Goal: Task Accomplishment & Management: Use online tool/utility

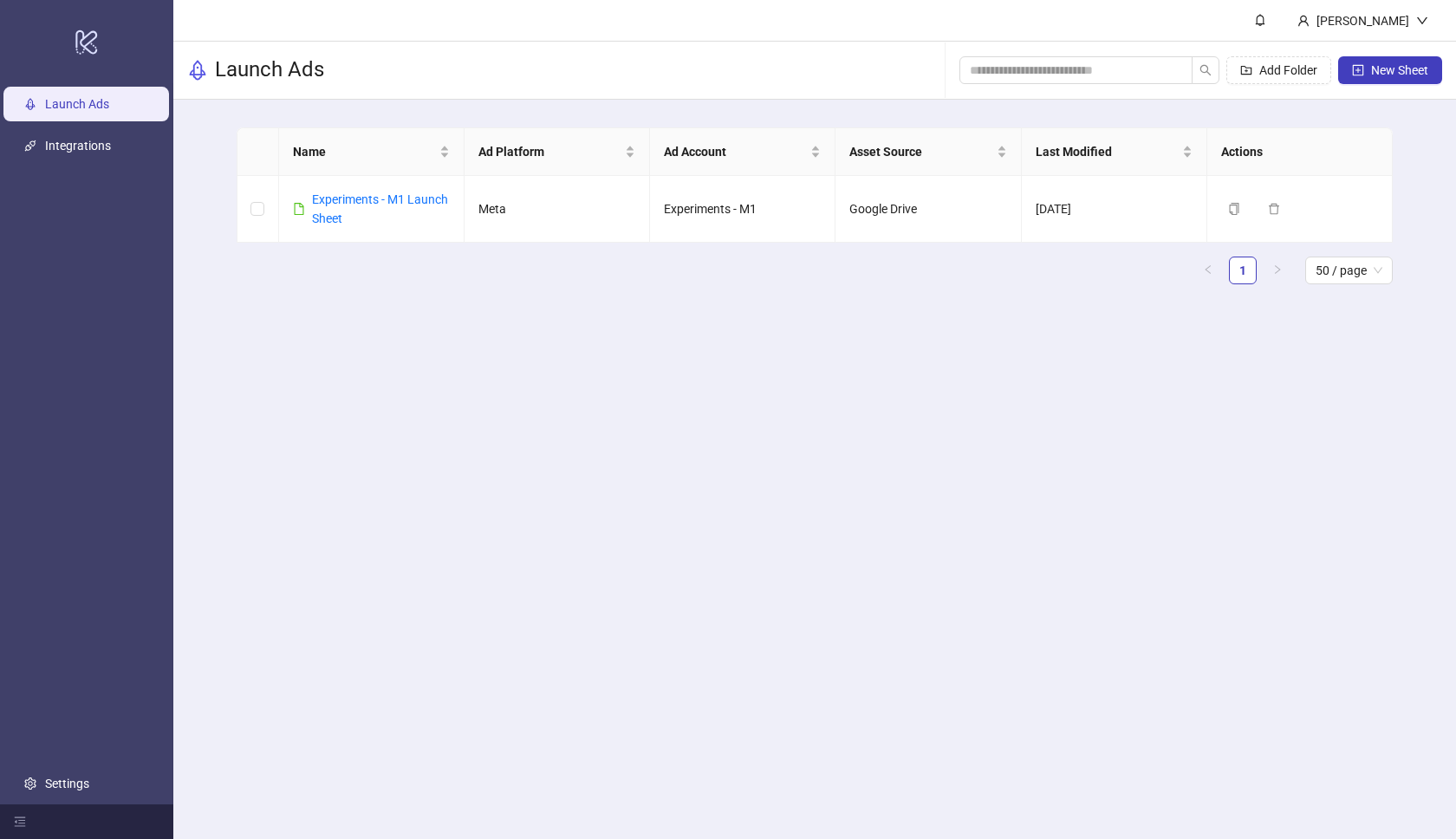
click at [520, 299] on main "Name Ad Platform Ad Account Asset Source Last Modified Actions Experiments - M1…" at bounding box center [814, 212] width 1183 height 226
click at [111, 151] on link "Integrations" at bounding box center [78, 146] width 66 height 14
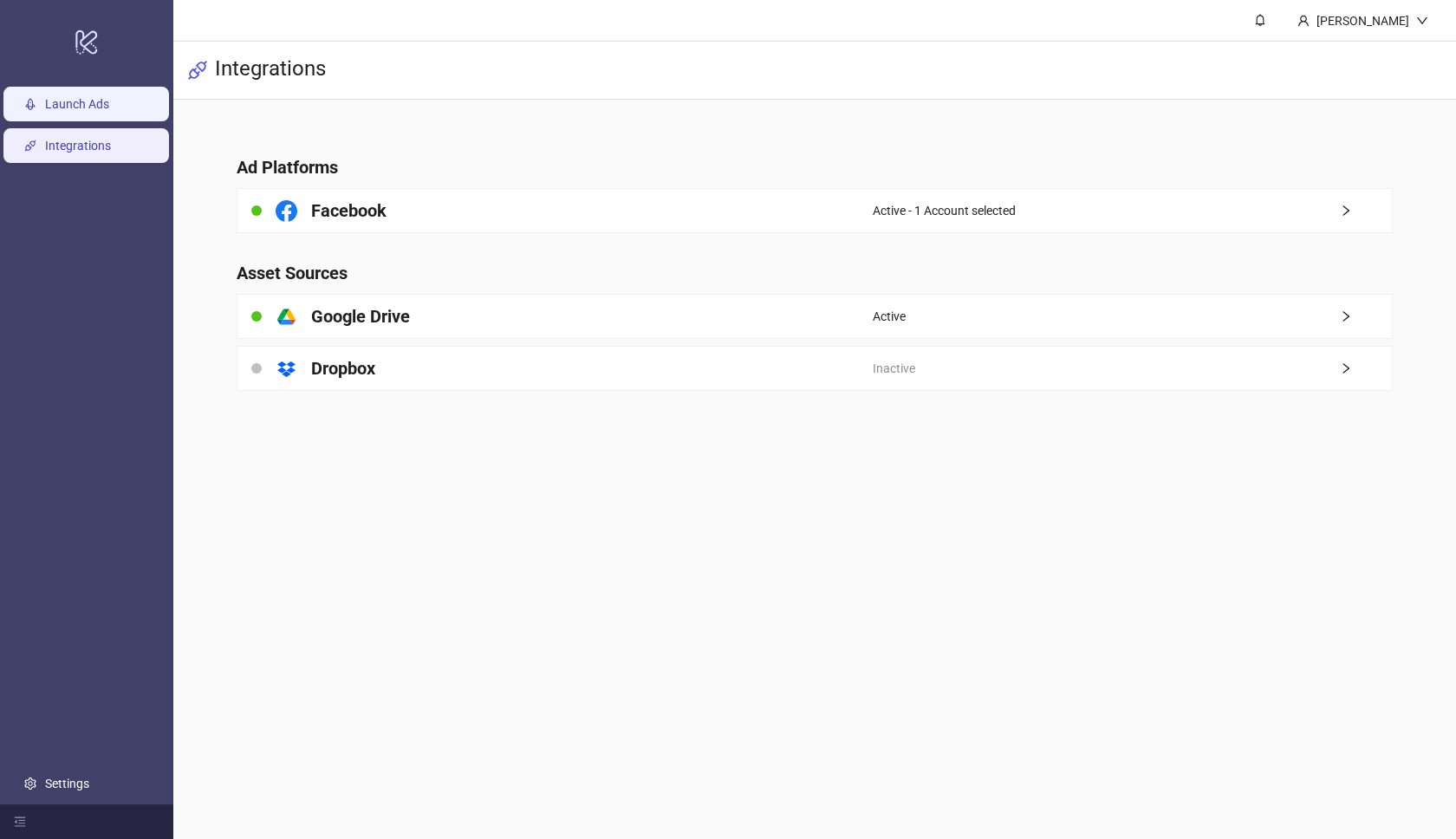
click at [109, 111] on link "Launch Ads" at bounding box center [77, 104] width 64 height 14
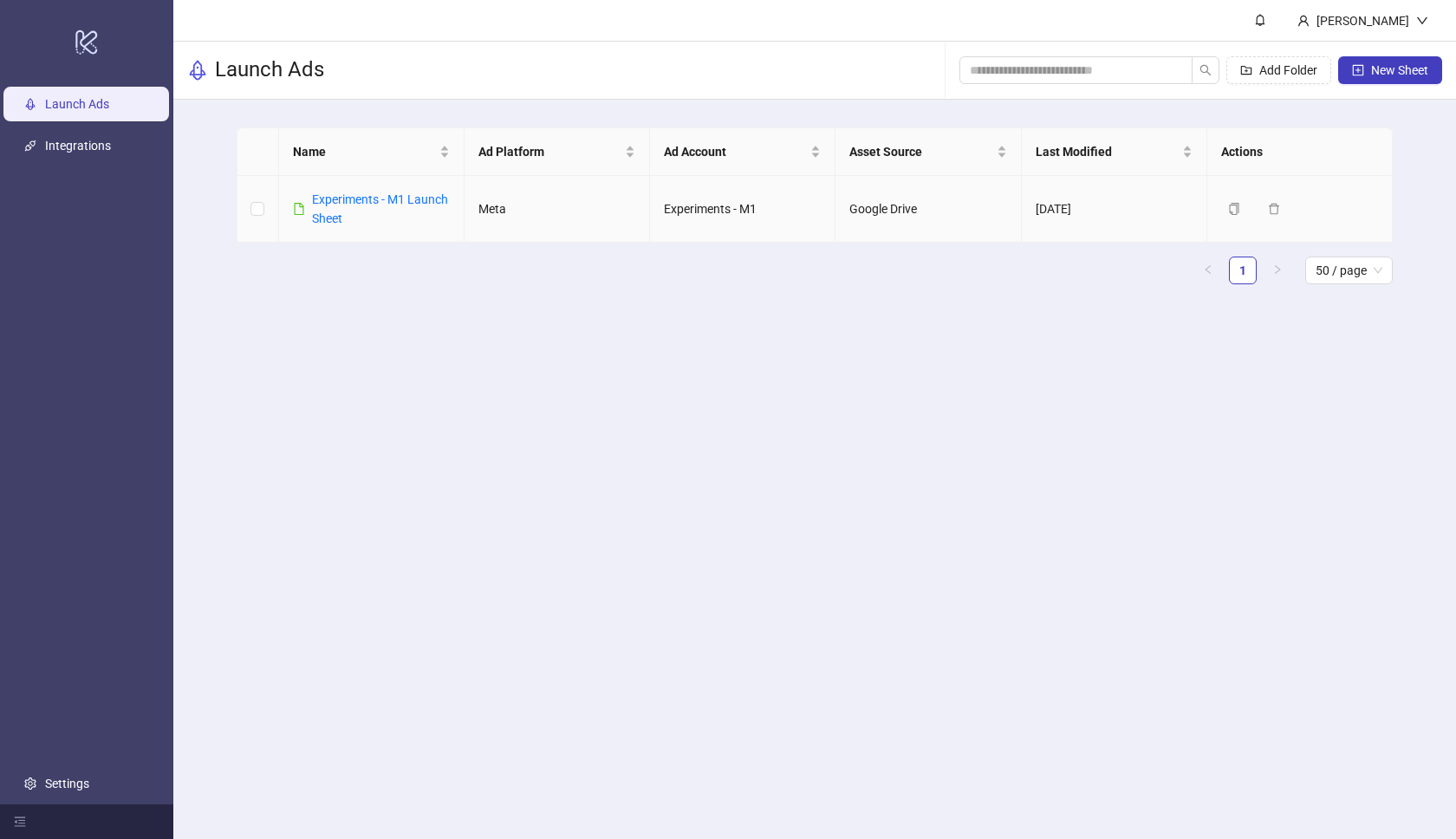
click at [686, 221] on td "Experiments - M1" at bounding box center [743, 210] width 185 height 67
click at [104, 45] on div "logo/logo-mobile" at bounding box center [86, 42] width 166 height 76
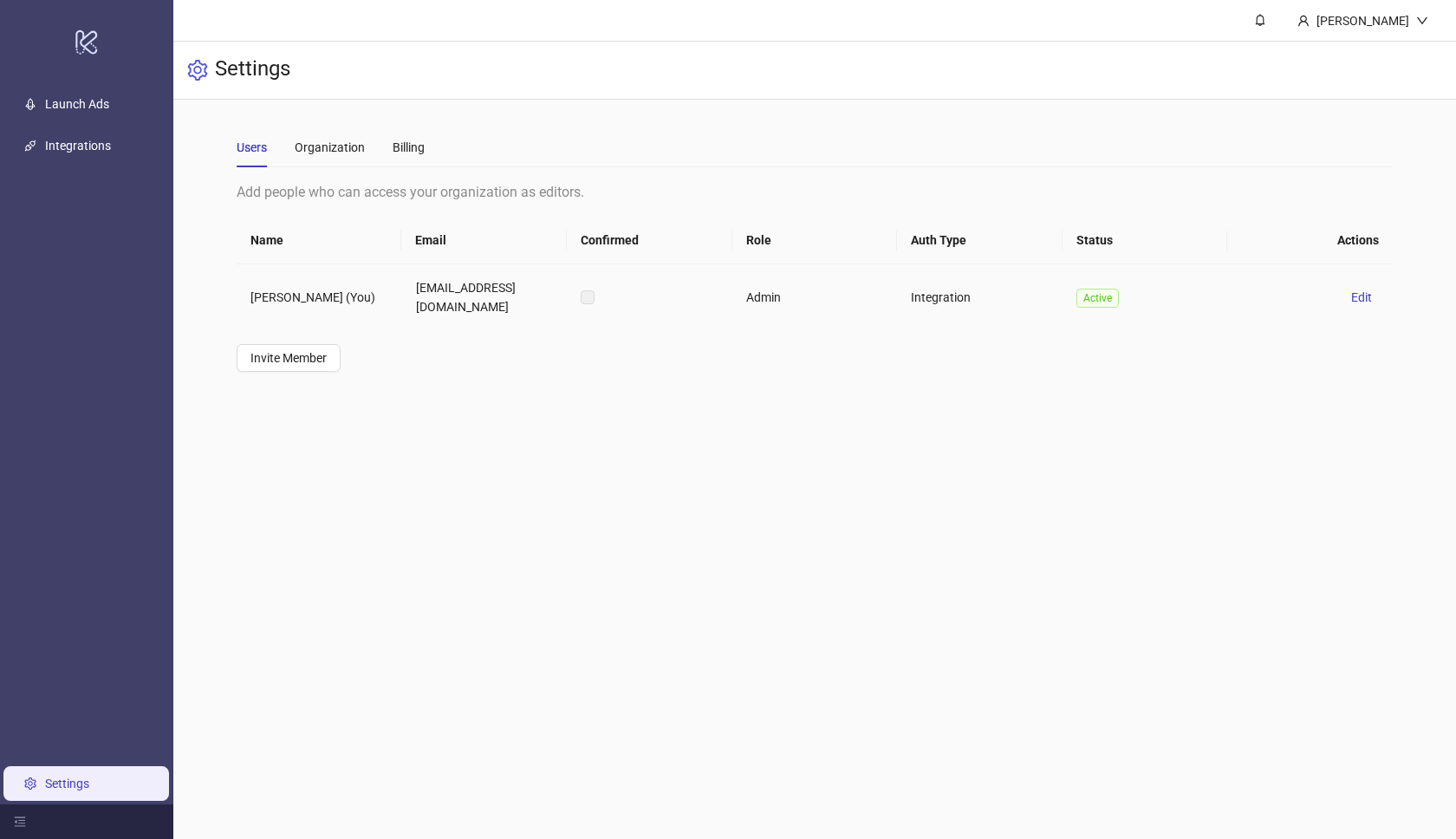
click at [415, 292] on td "[EMAIL_ADDRESS][DOMAIN_NAME]" at bounding box center [485, 297] width 165 height 66
click at [97, 144] on link "Integrations" at bounding box center [78, 146] width 66 height 14
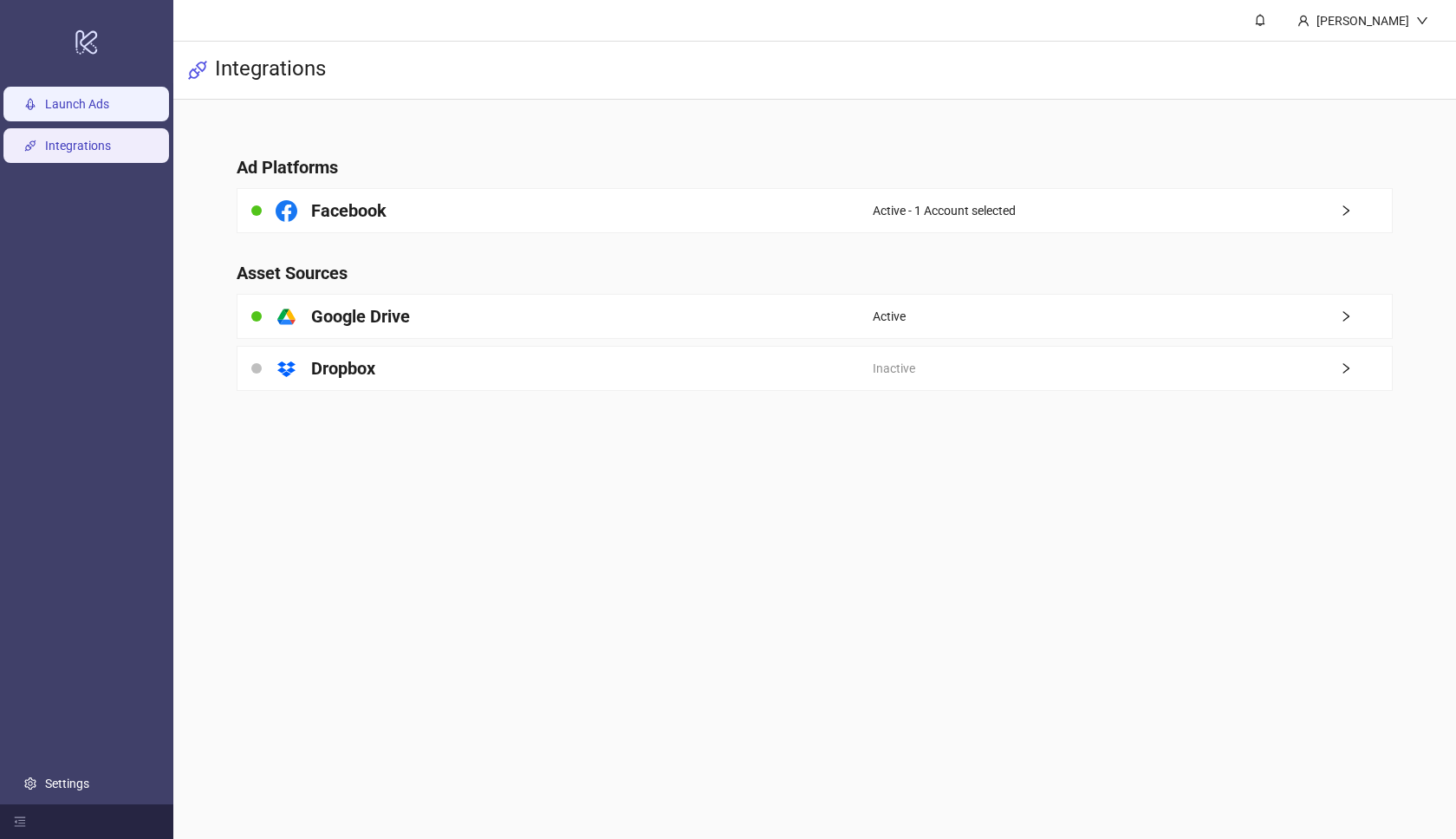
click at [100, 111] on link "Launch Ads" at bounding box center [77, 104] width 64 height 14
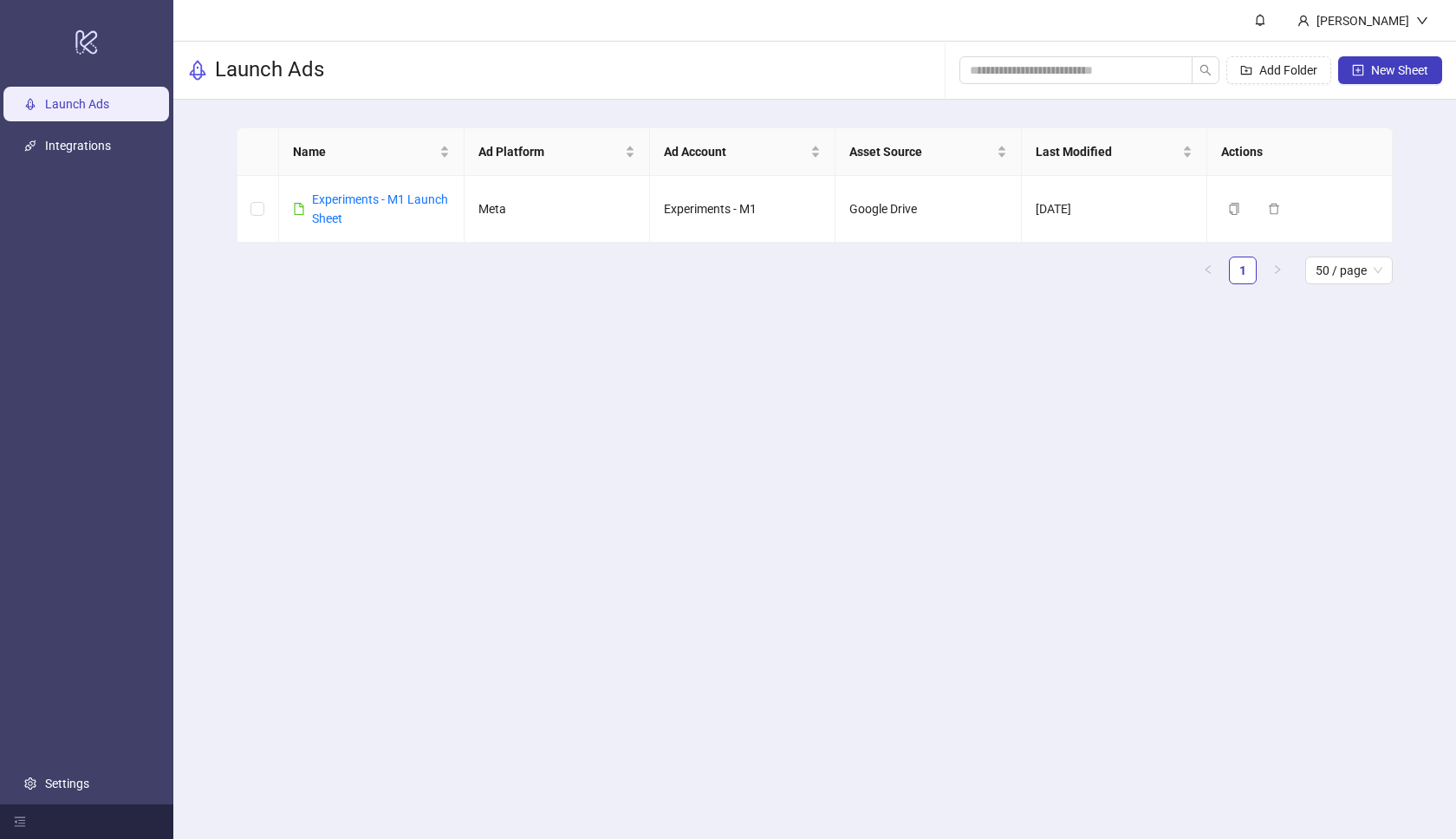
click at [113, 166] on ul "Launch Ads Integrations Settings" at bounding box center [86, 443] width 173 height 720
click at [111, 152] on link "Integrations" at bounding box center [78, 146] width 66 height 14
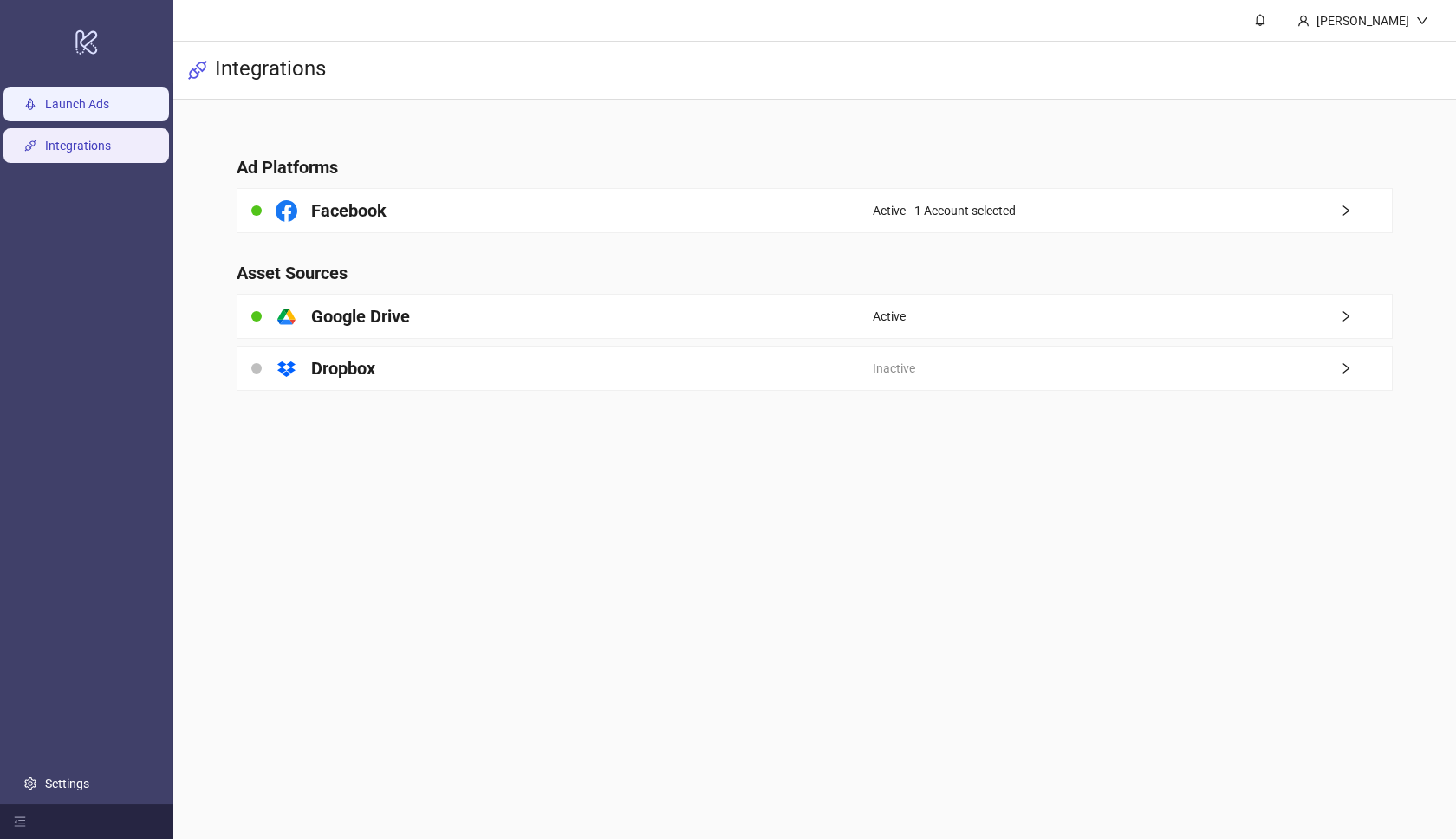
click at [109, 105] on link "Launch Ads" at bounding box center [77, 104] width 64 height 14
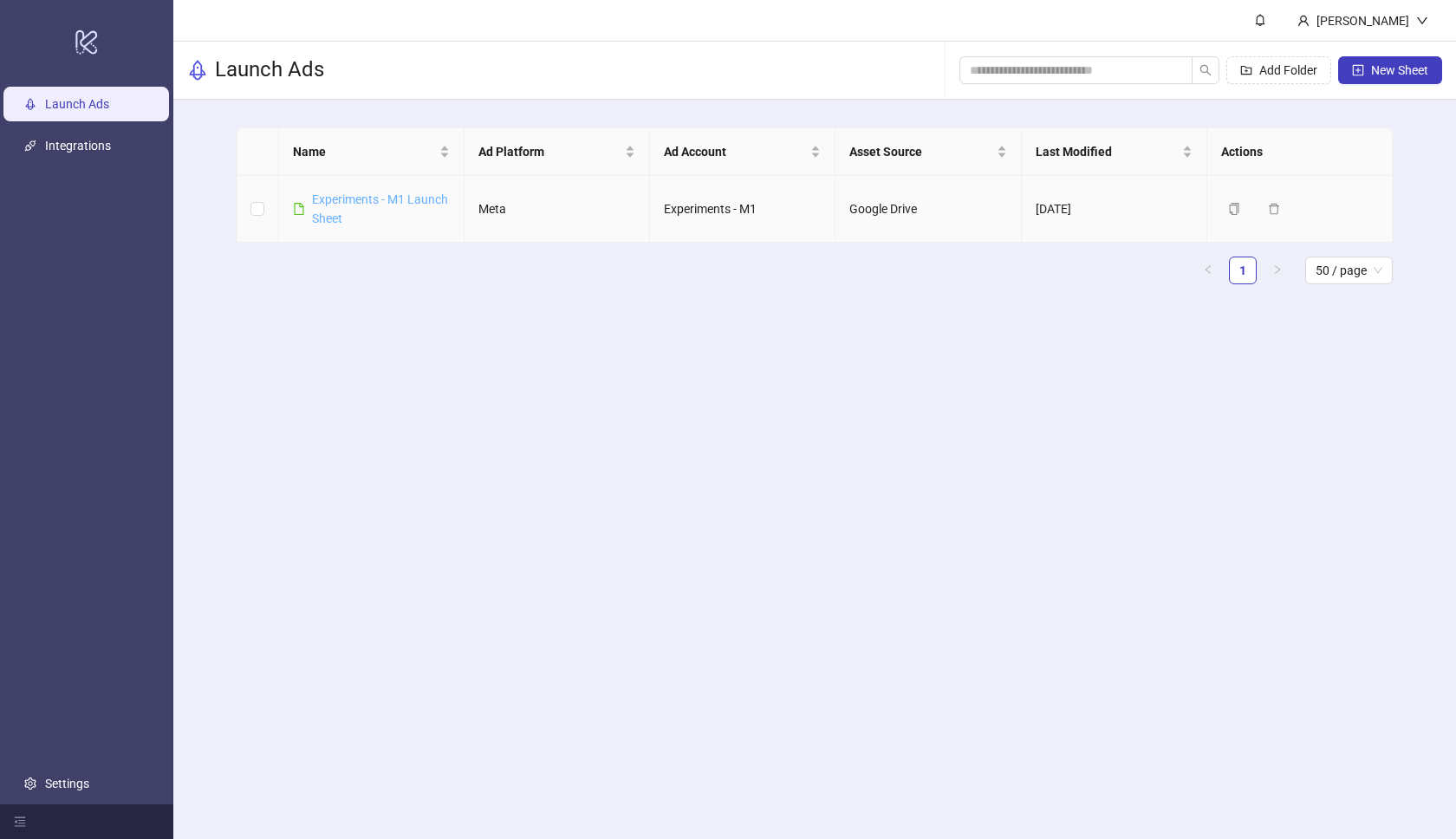
click at [385, 196] on link "Experiments - M1 Launch Sheet" at bounding box center [379, 209] width 136 height 33
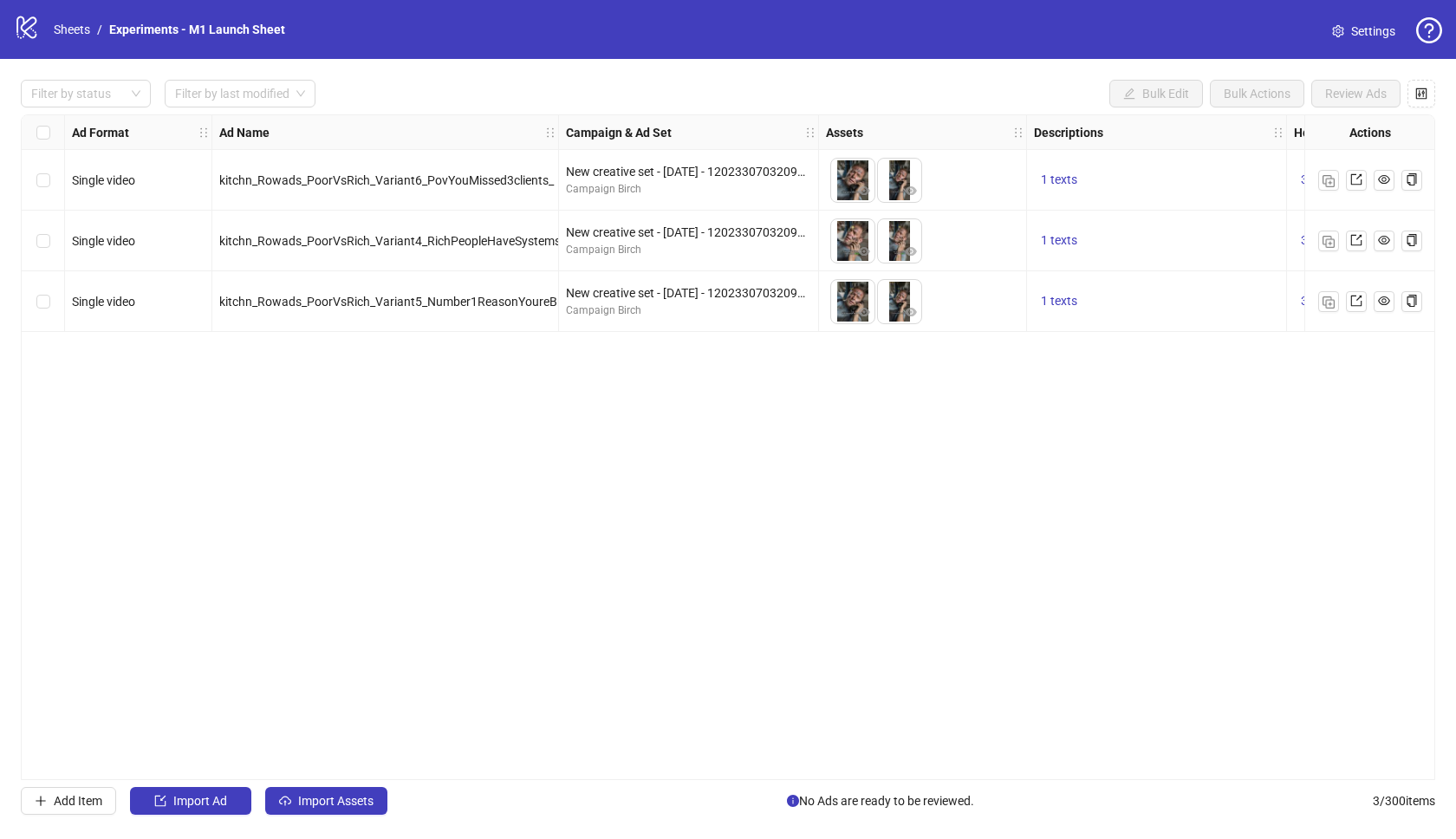
click at [306, 418] on div "Ad Format Ad Name Campaign & Ad Set Assets Descriptions Headlines Primary Texts…" at bounding box center [727, 447] width 1414 height 666
click at [218, 795] on span "Import Ad" at bounding box center [200, 800] width 54 height 14
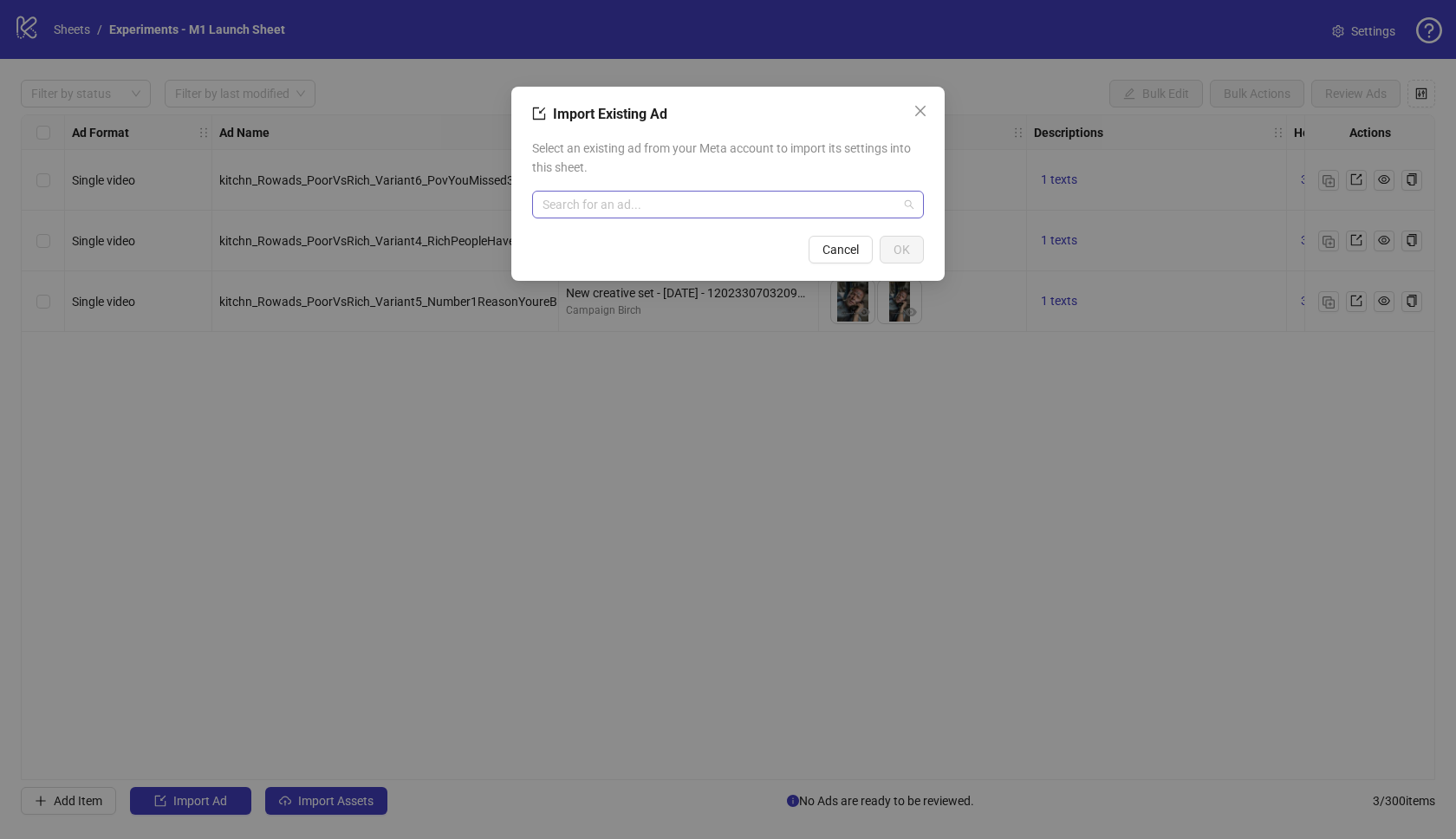
click at [664, 215] on input "search" at bounding box center [720, 205] width 355 height 26
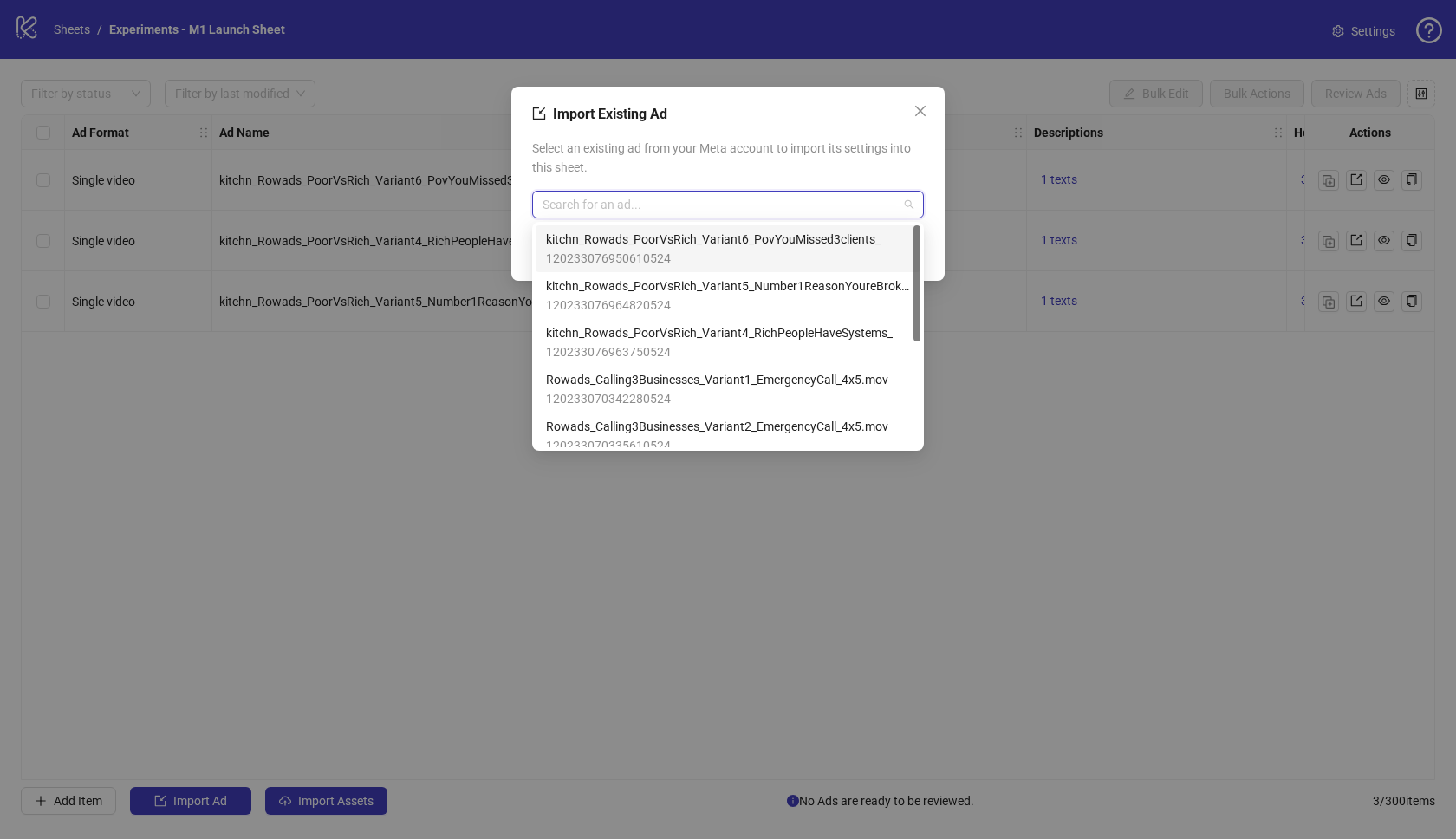
click at [823, 178] on div "Select an existing ad from your Meta account to import its settings into this s…" at bounding box center [728, 178] width 391 height 94
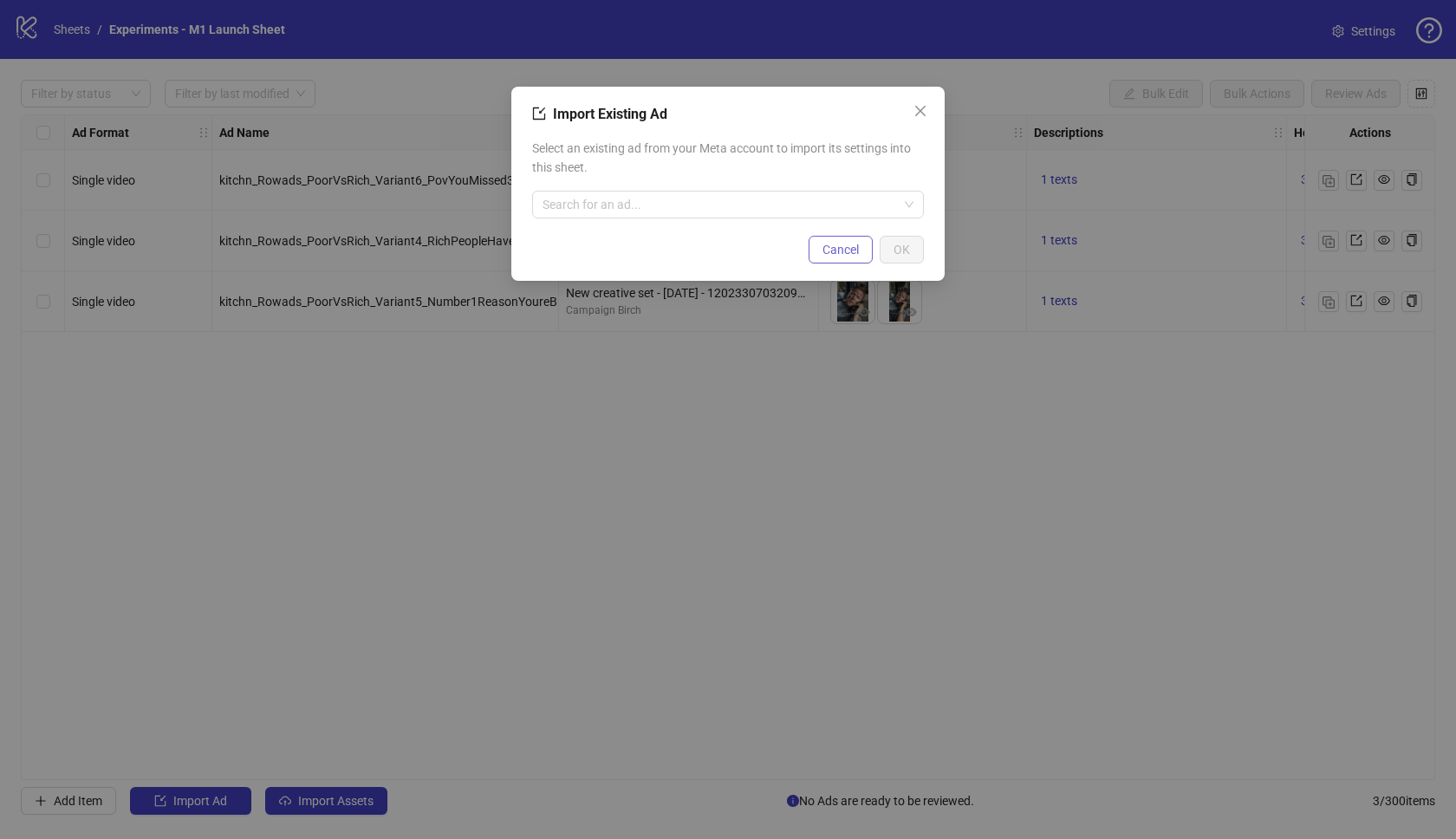
click at [836, 250] on span "Cancel" at bounding box center [840, 249] width 36 height 14
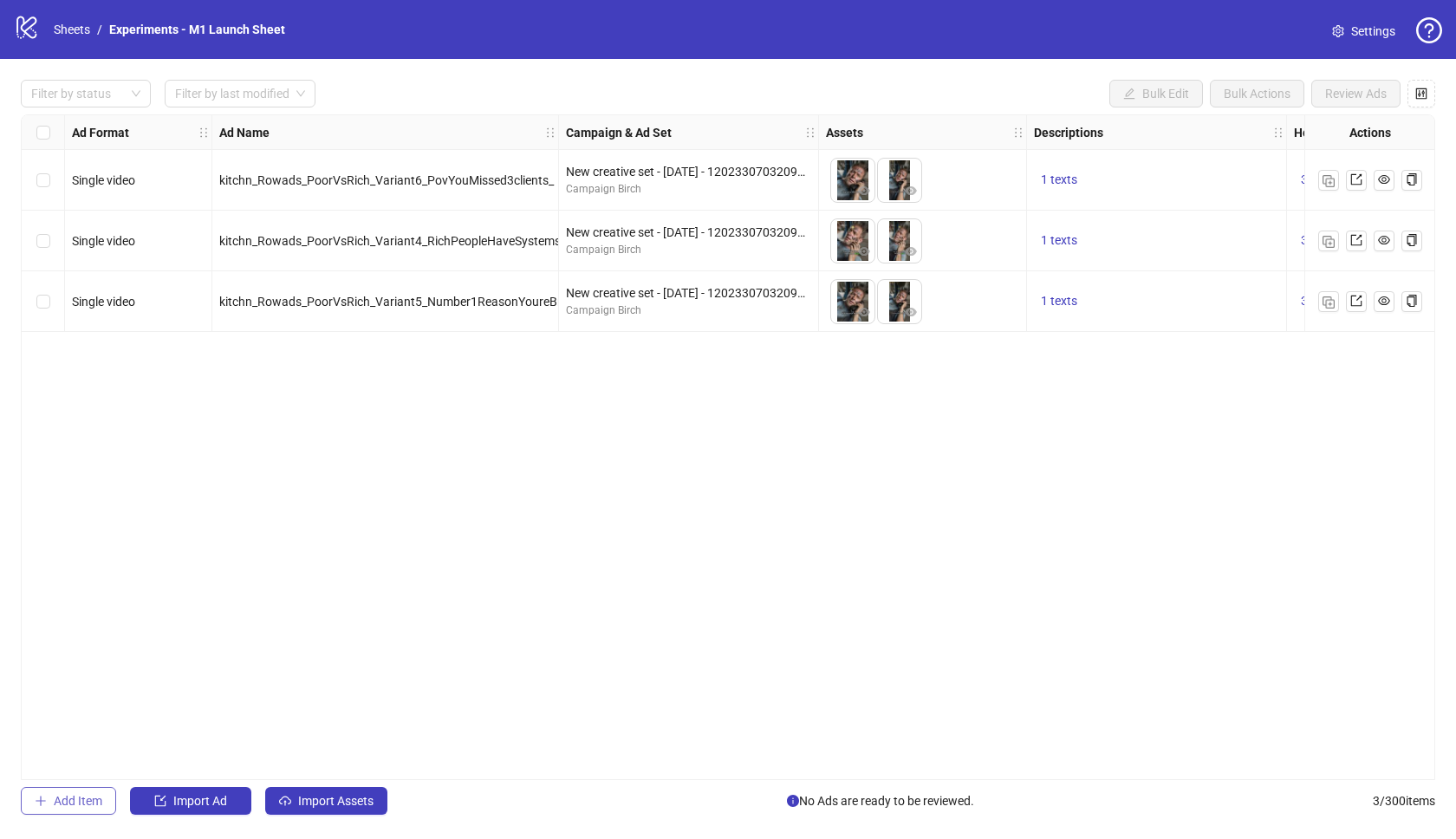
click at [61, 790] on button "Add Item" at bounding box center [68, 800] width 96 height 28
click at [1386, 363] on icon "delete" at bounding box center [1384, 362] width 10 height 11
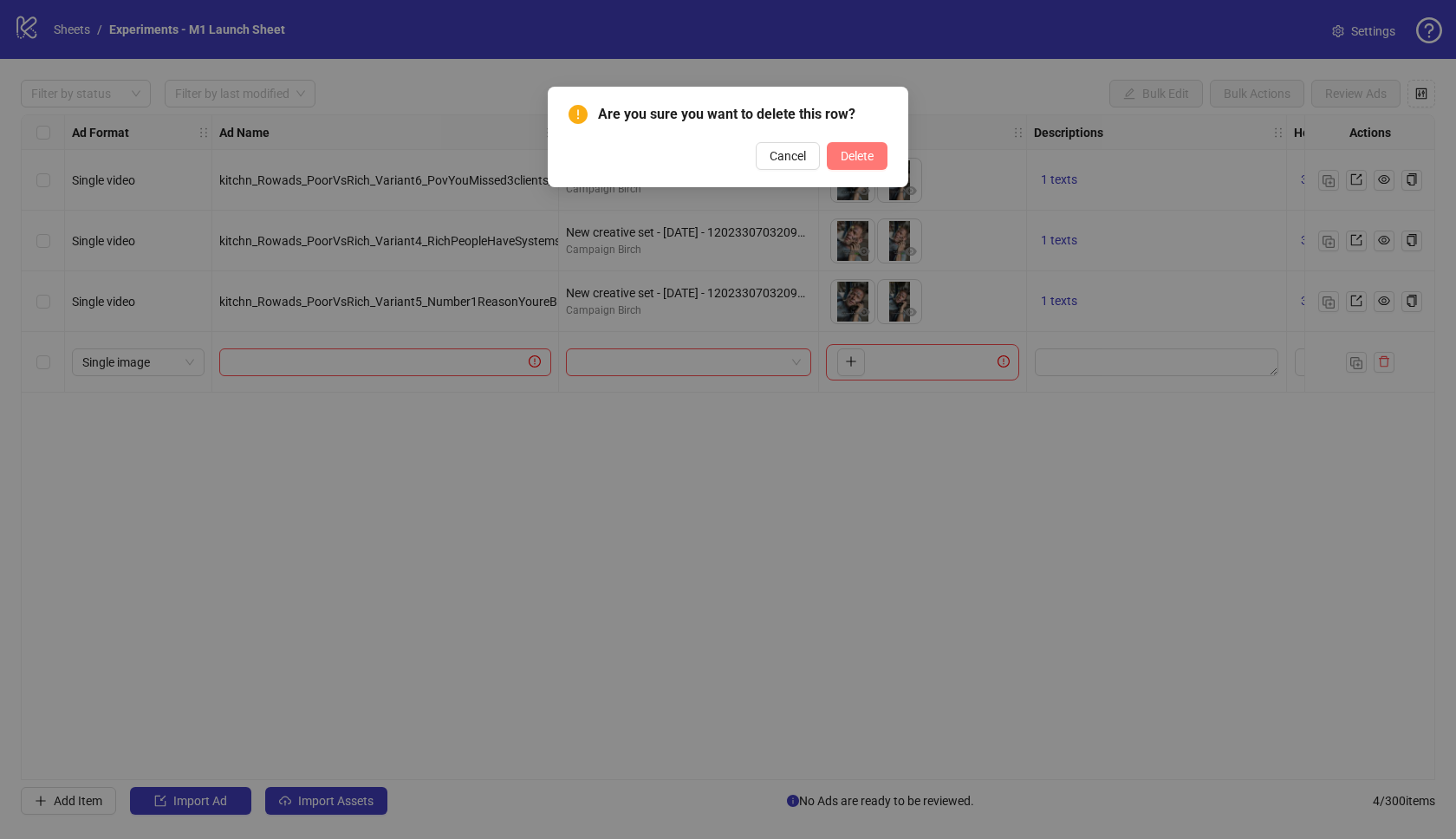
click at [866, 152] on span "Delete" at bounding box center [857, 156] width 33 height 14
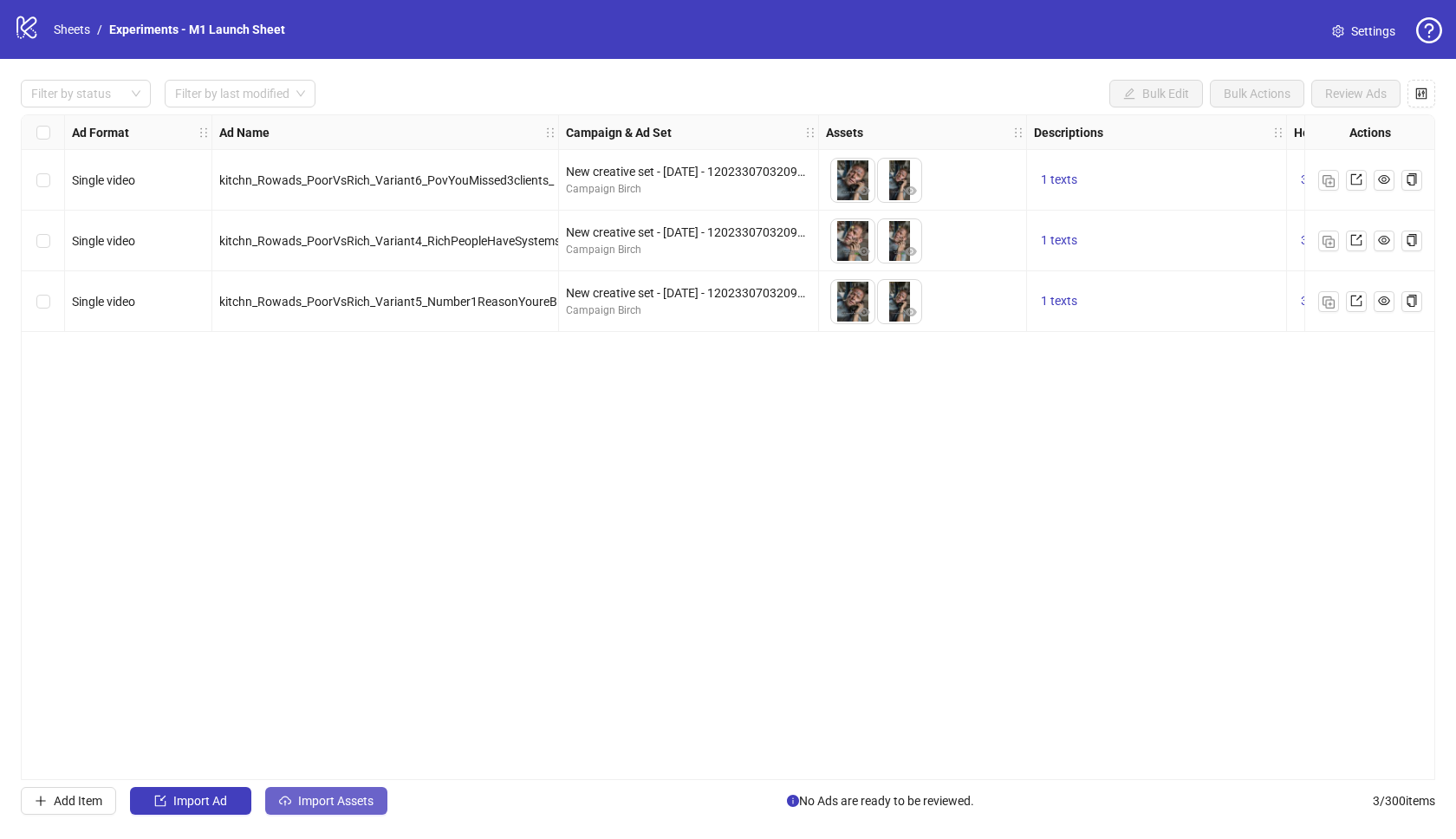
click at [324, 786] on button "Import Assets" at bounding box center [326, 800] width 122 height 28
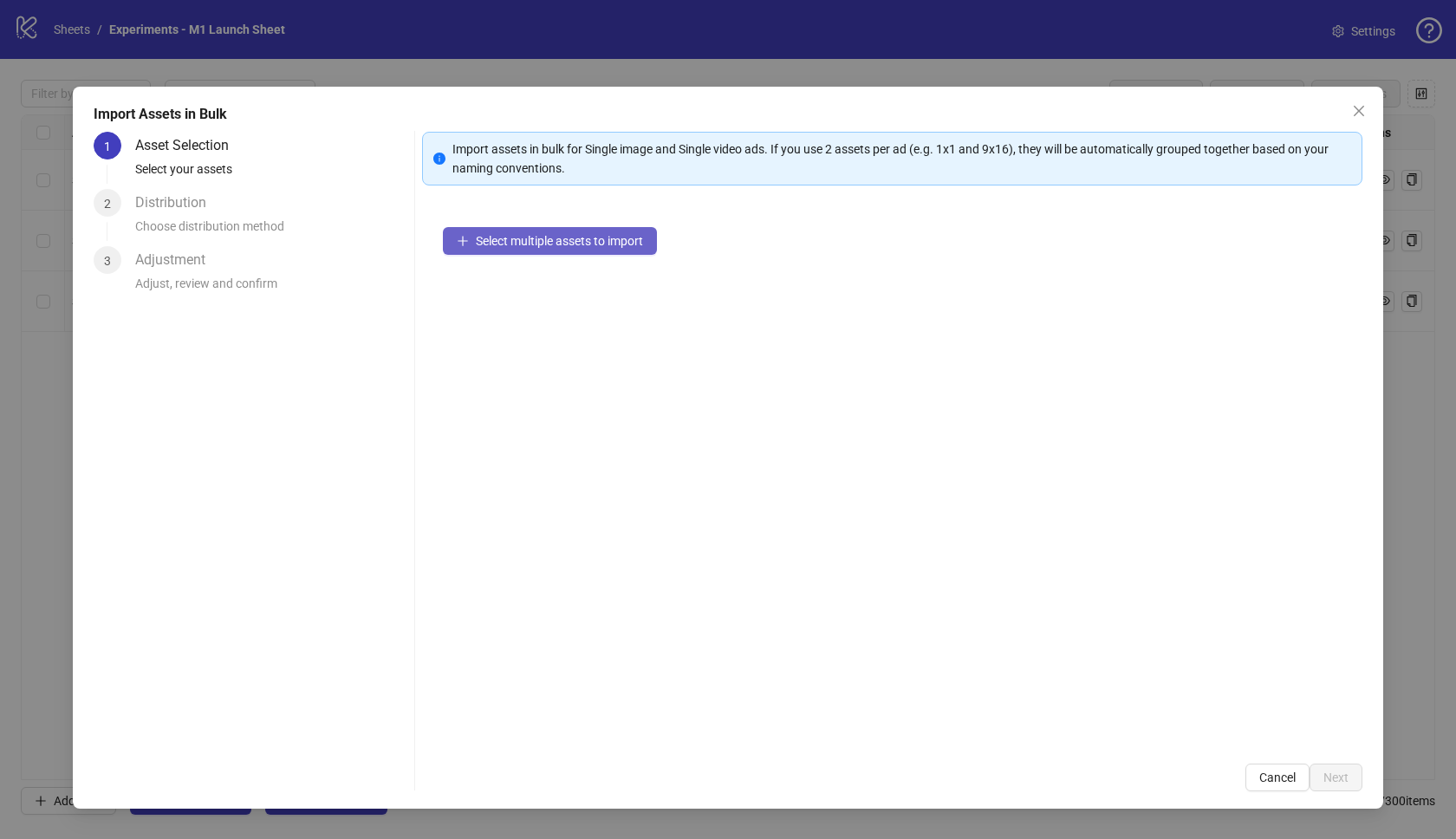
click at [539, 246] on span "Select multiple assets to import" at bounding box center [559, 240] width 167 height 14
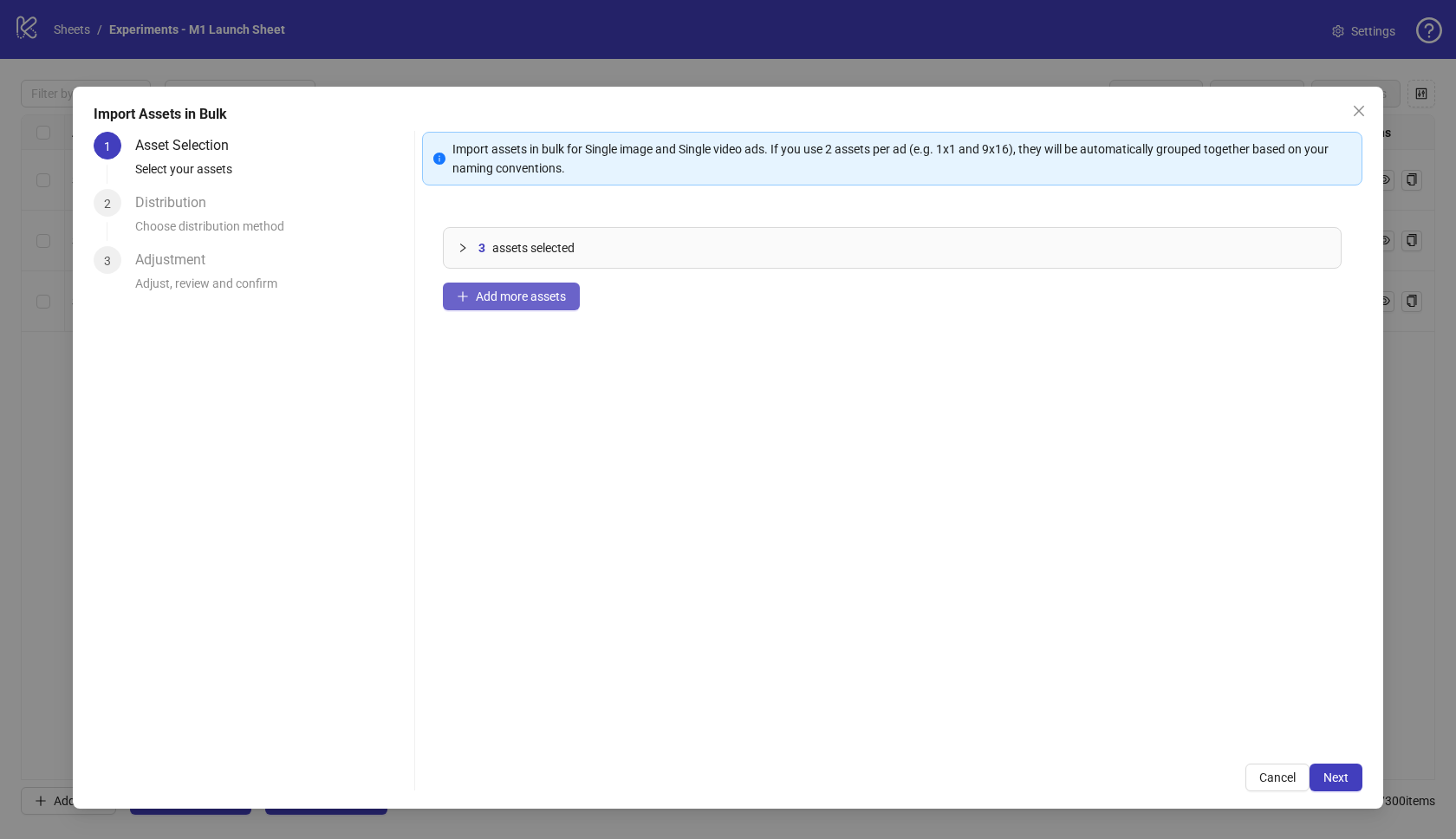
click at [527, 298] on span "Add more assets" at bounding box center [520, 296] width 90 height 14
click at [1347, 776] on span "Next" at bounding box center [1335, 777] width 25 height 14
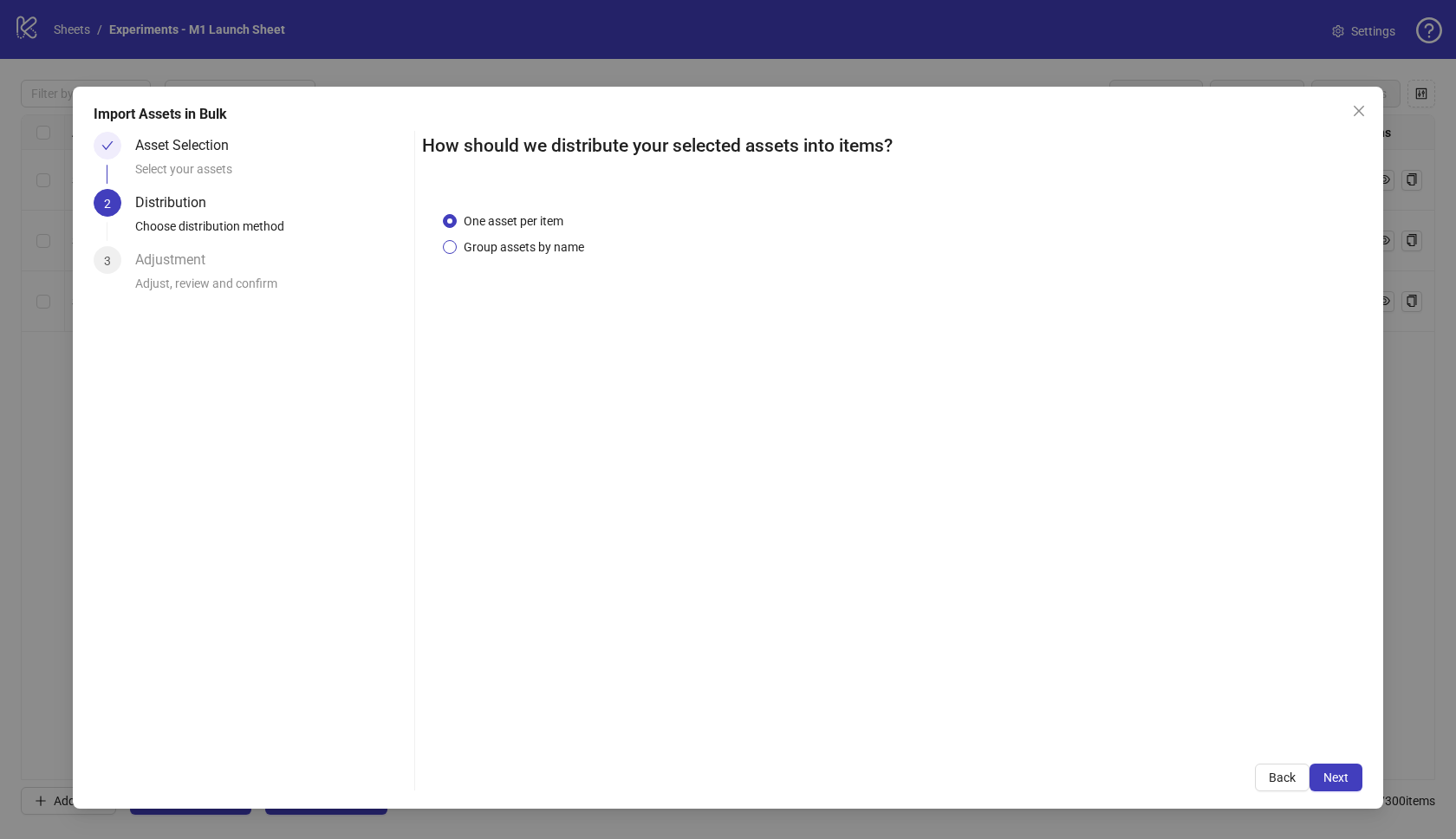
click at [504, 242] on span "Group assets by name" at bounding box center [523, 247] width 134 height 19
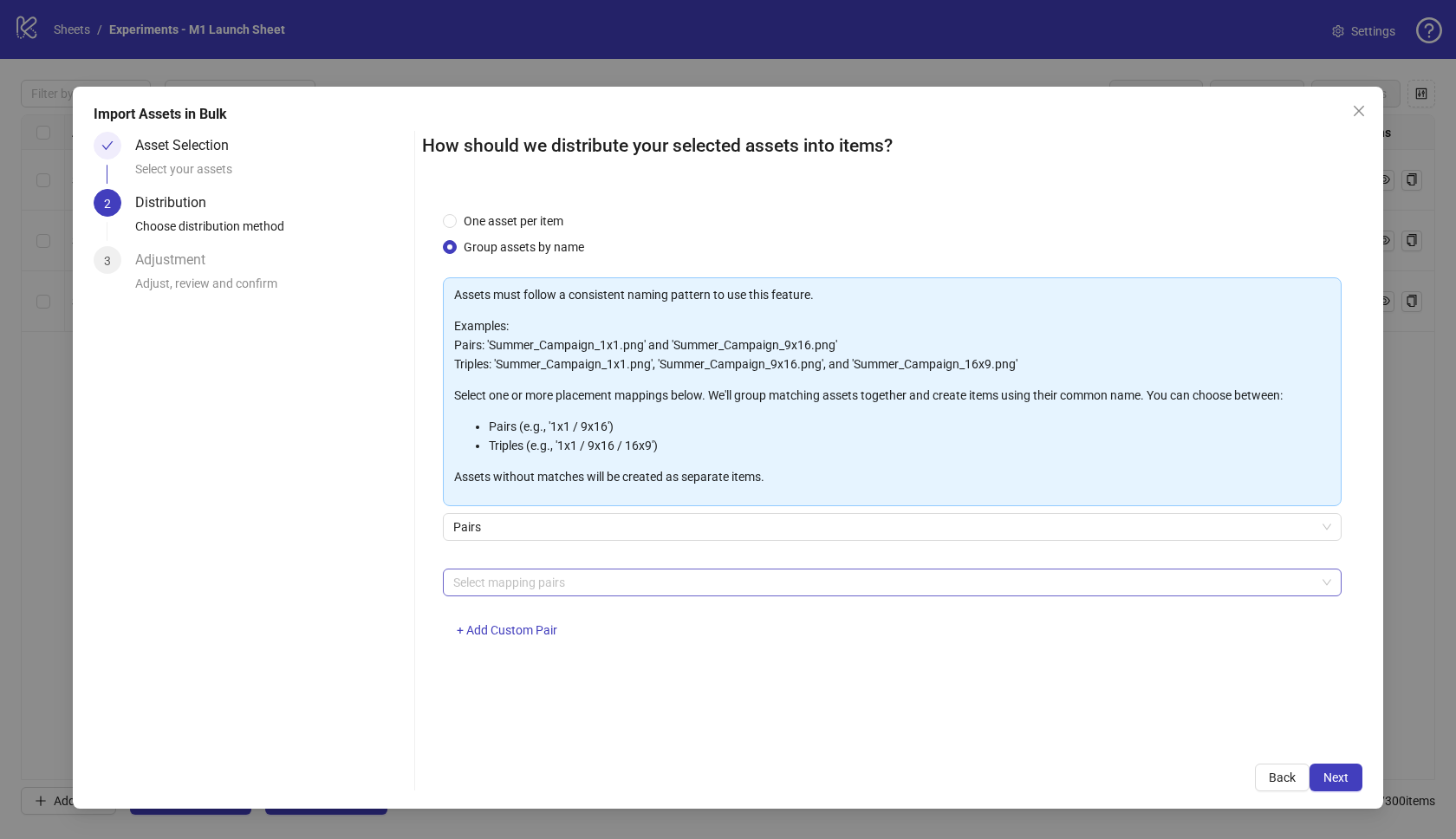
click at [529, 581] on div at bounding box center [883, 582] width 874 height 24
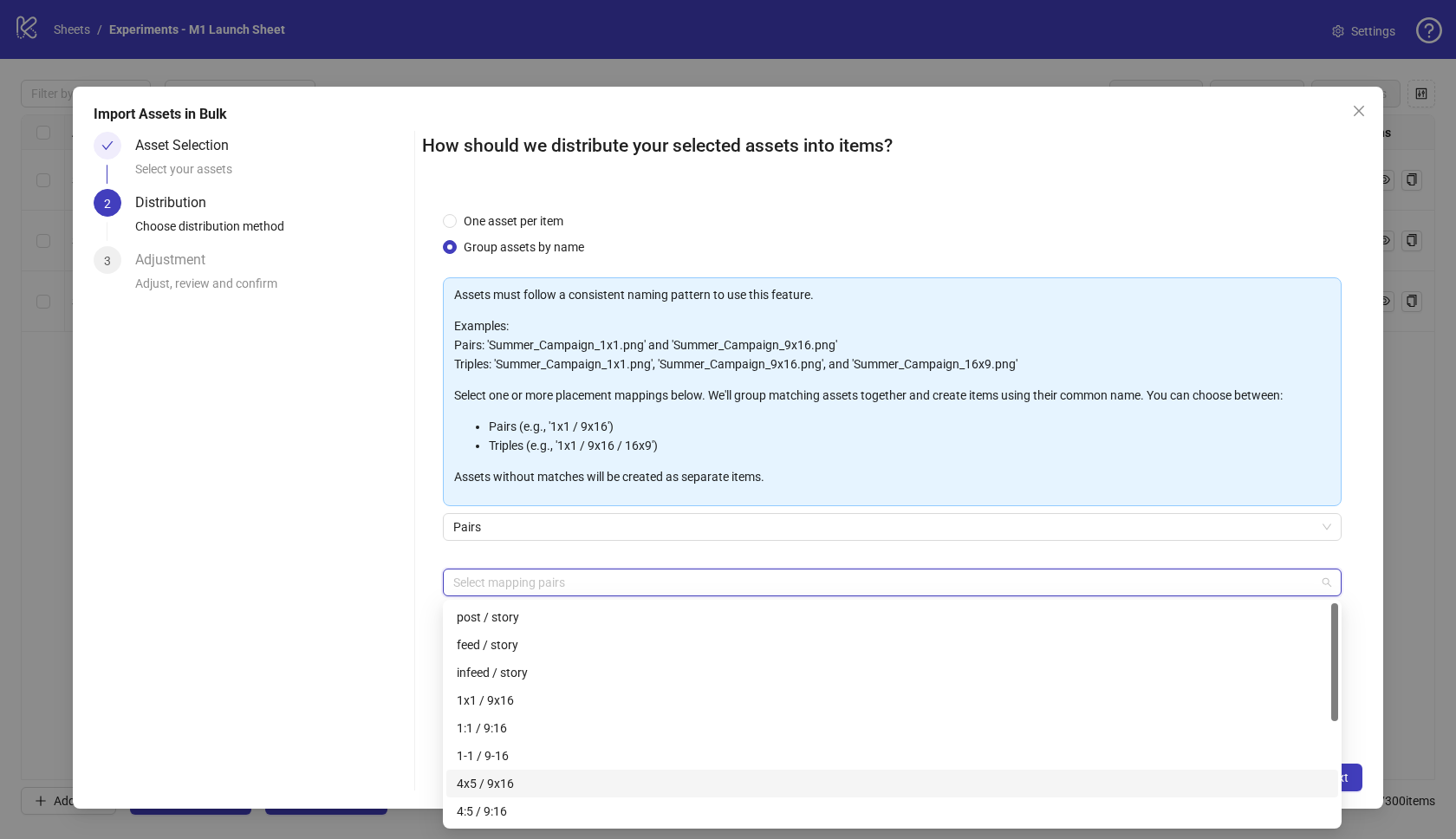
click at [499, 791] on div "4x5 / 9x16" at bounding box center [891, 782] width 871 height 19
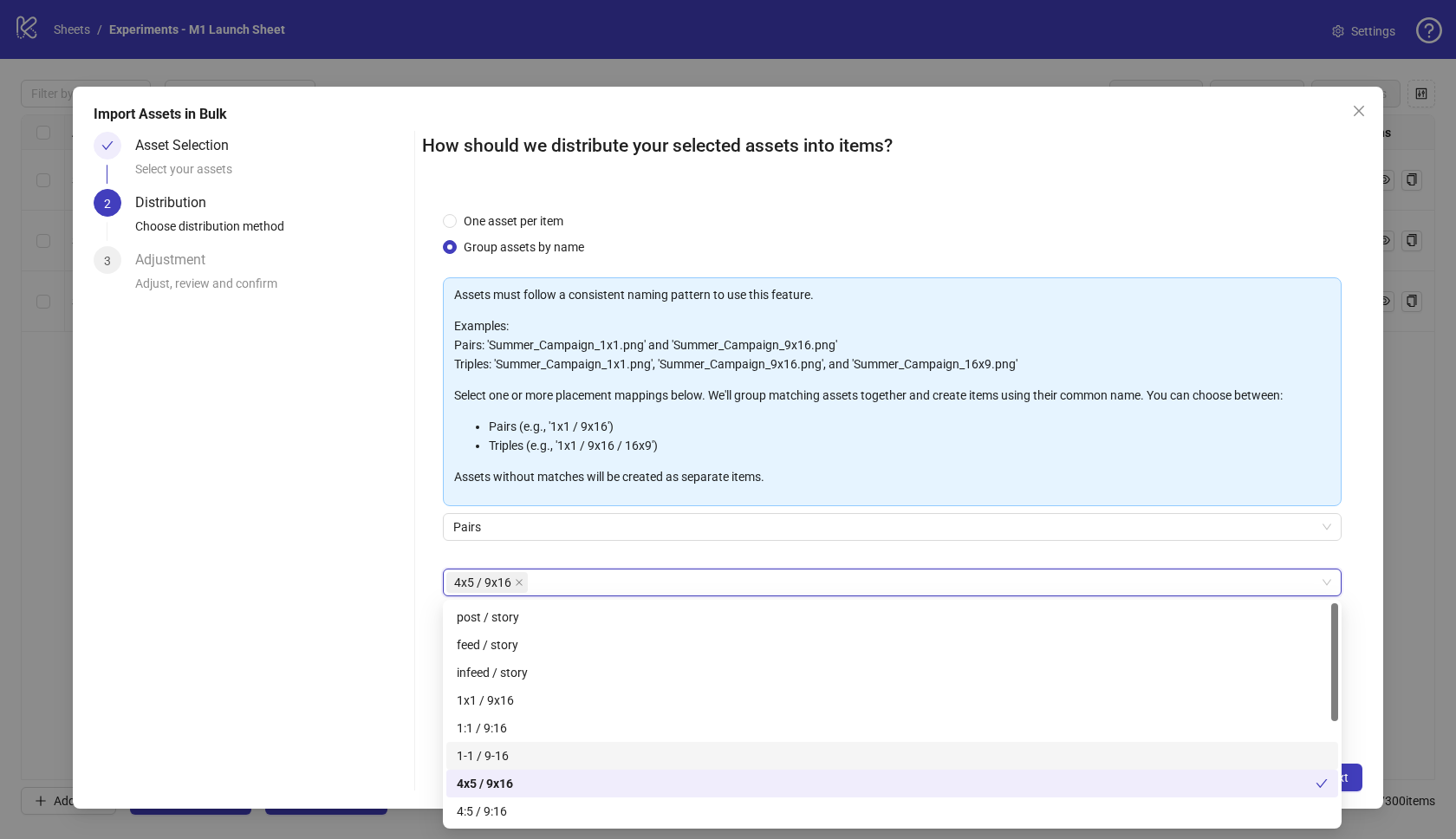
click at [392, 694] on div "Asset Selection Select your assets 2 Distribution Choose distribution method 3 …" at bounding box center [250, 461] width 313 height 659
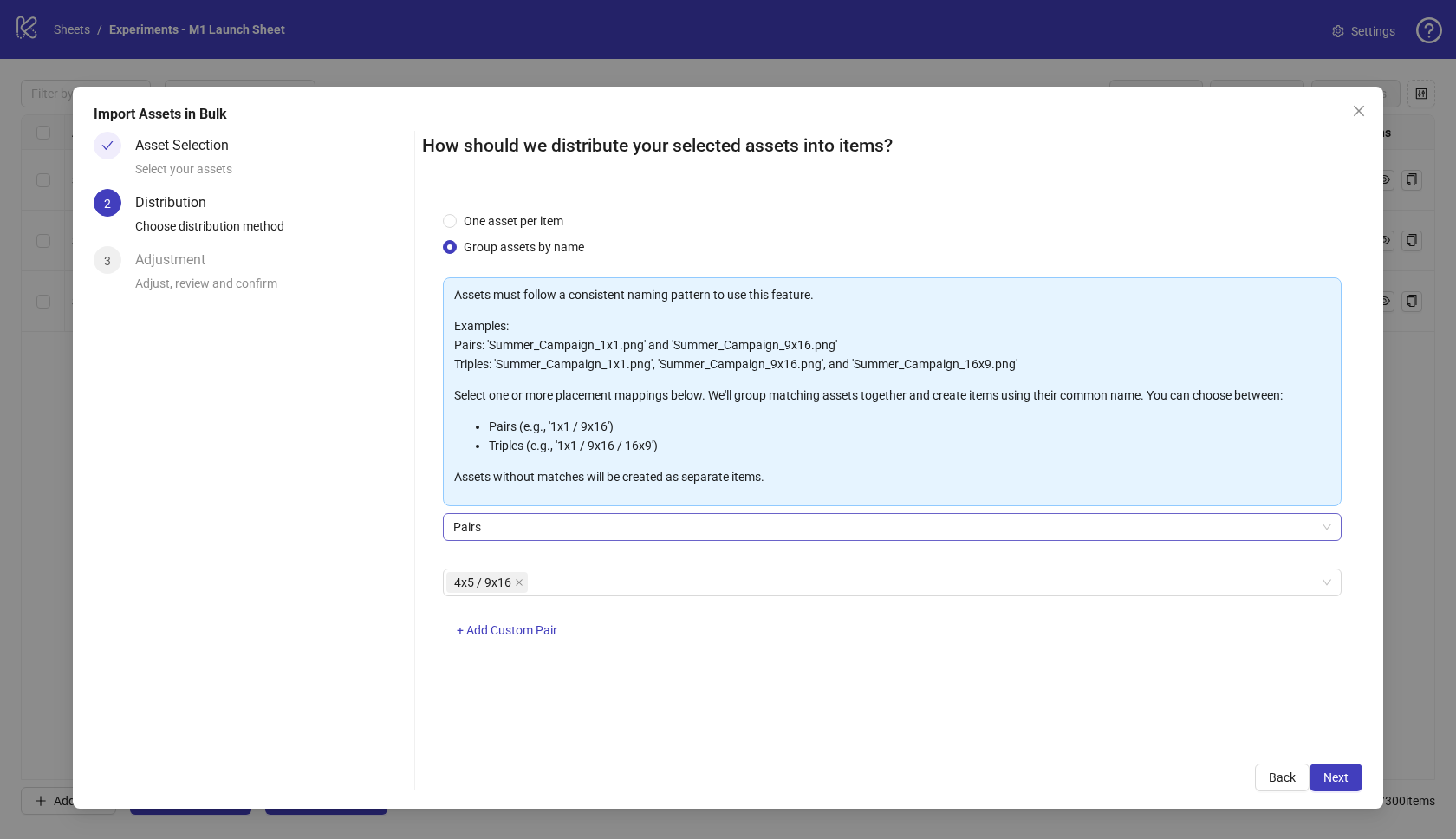
click at [506, 521] on span "Pairs" at bounding box center [892, 527] width 878 height 26
click at [596, 443] on li "Triples (e.g., '1x1 / 9x16 / 16x9')" at bounding box center [909, 445] width 841 height 19
click at [1335, 773] on span "Next" at bounding box center [1335, 777] width 25 height 14
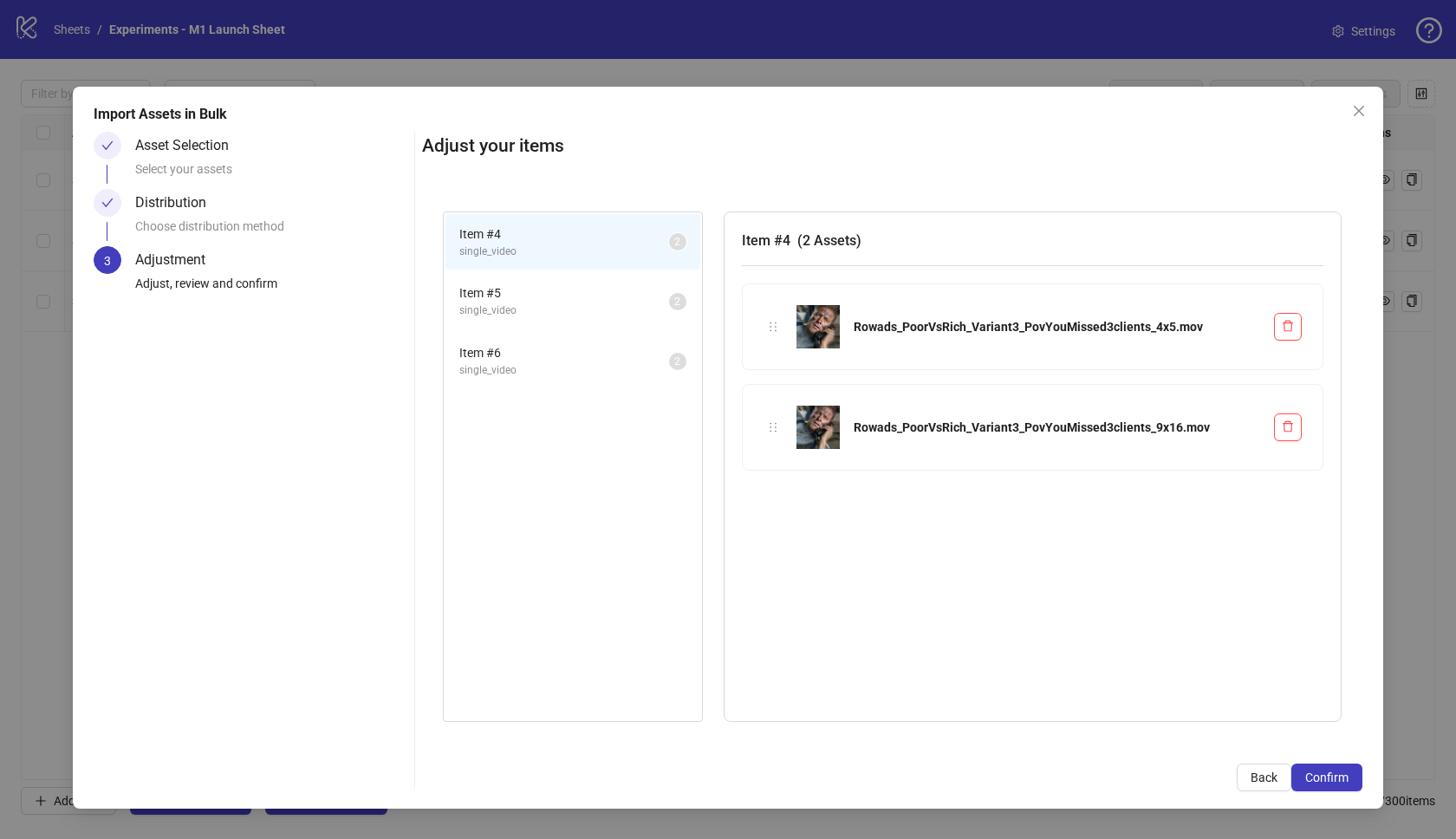
click at [602, 304] on span "single_video" at bounding box center [564, 311] width 210 height 17
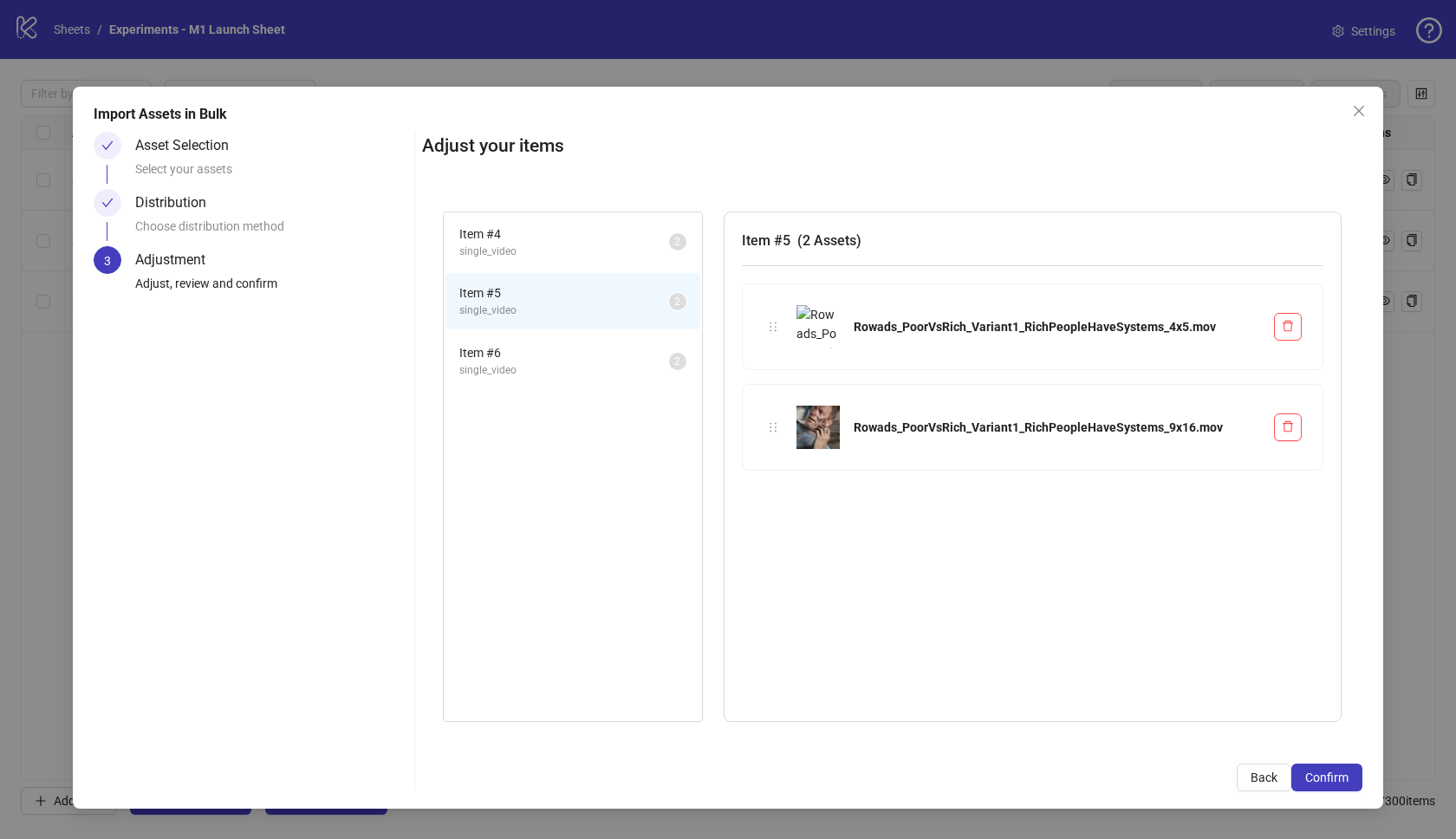
click at [590, 343] on span "Item # 6" at bounding box center [564, 352] width 210 height 19
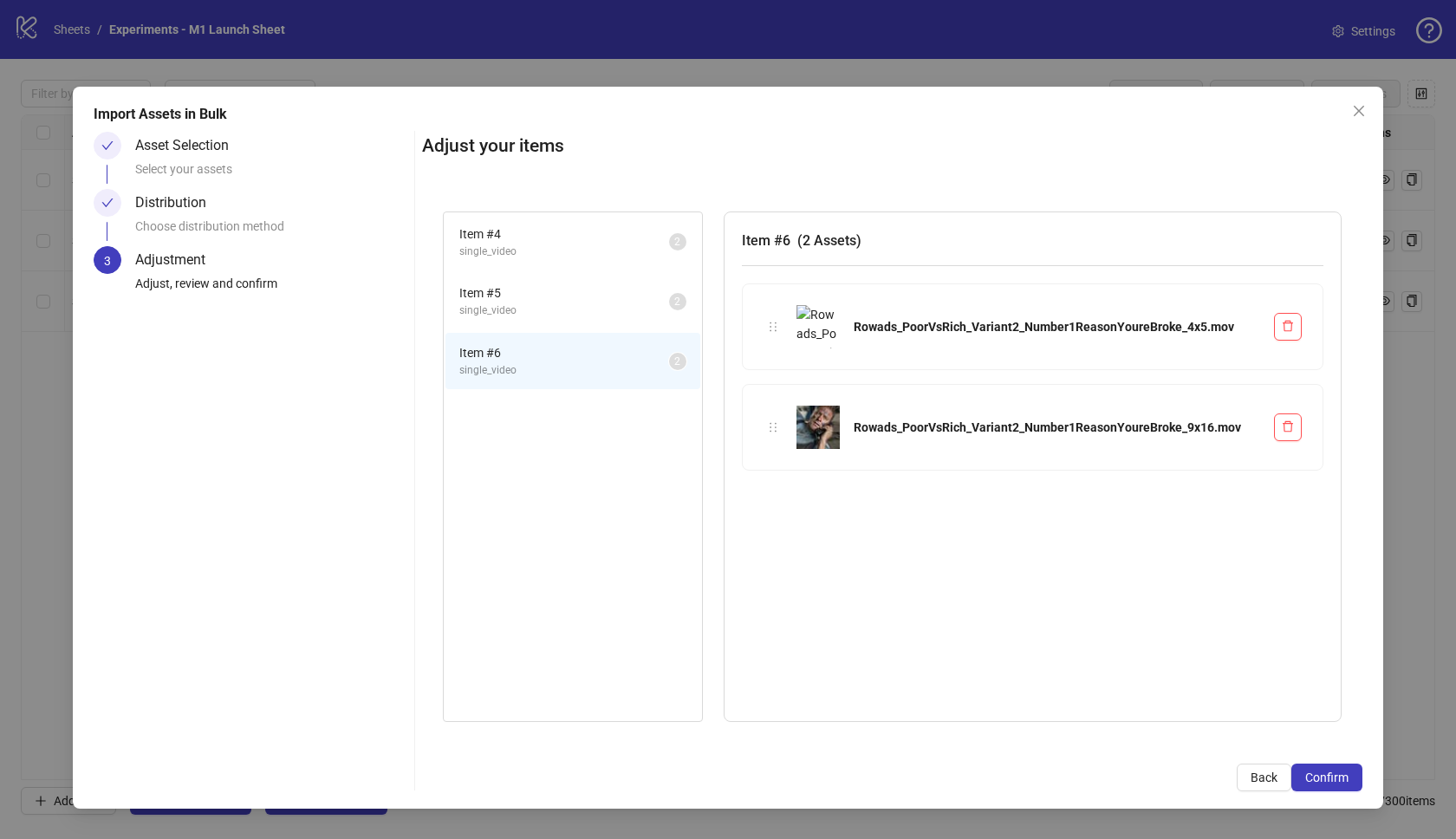
click at [592, 322] on li "Item # 5 single_video 2" at bounding box center [572, 300] width 255 height 57
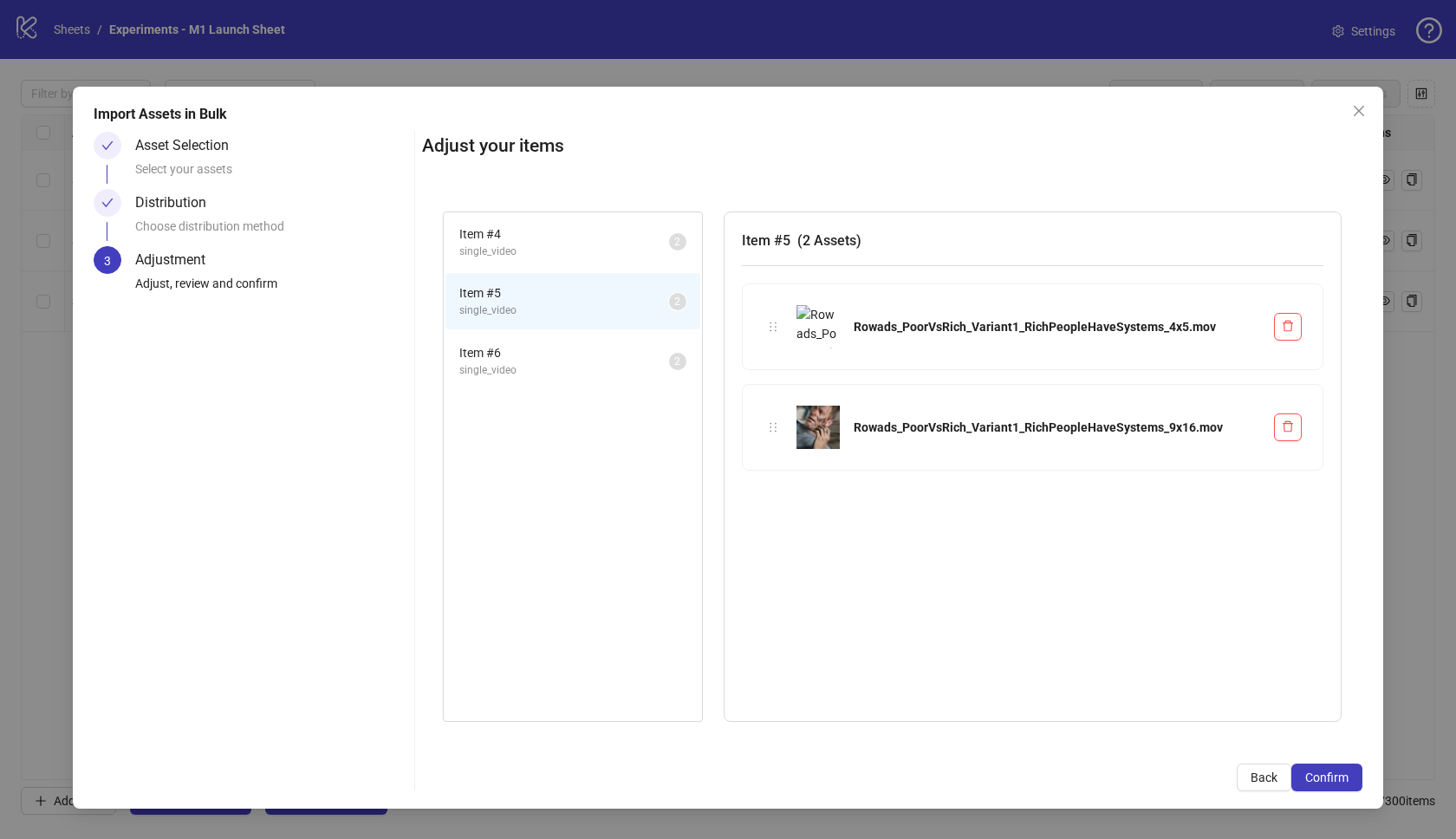
click at [645, 250] on span "single_video" at bounding box center [564, 252] width 210 height 17
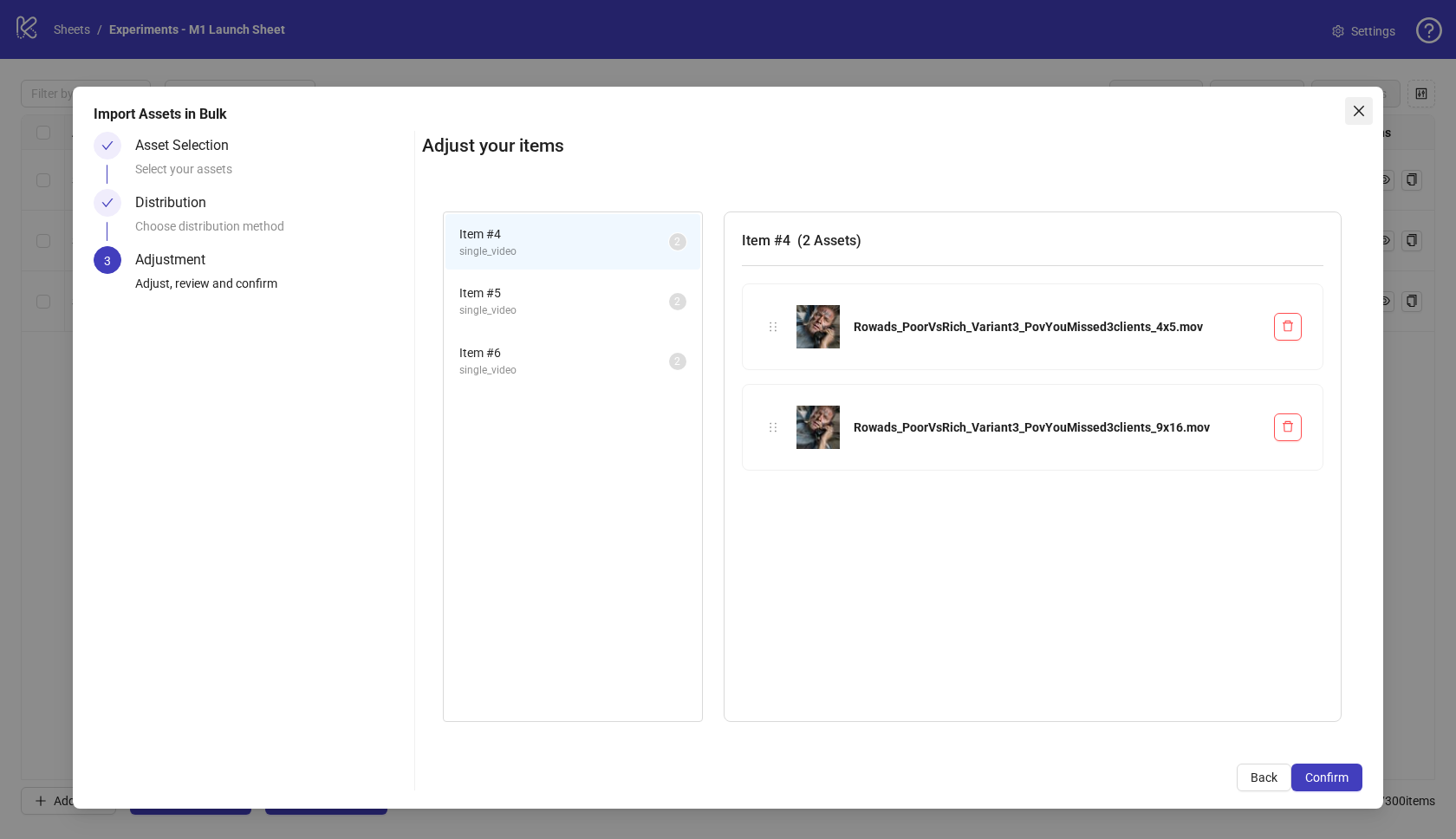
click at [1358, 105] on icon "close" at bounding box center [1359, 110] width 14 height 14
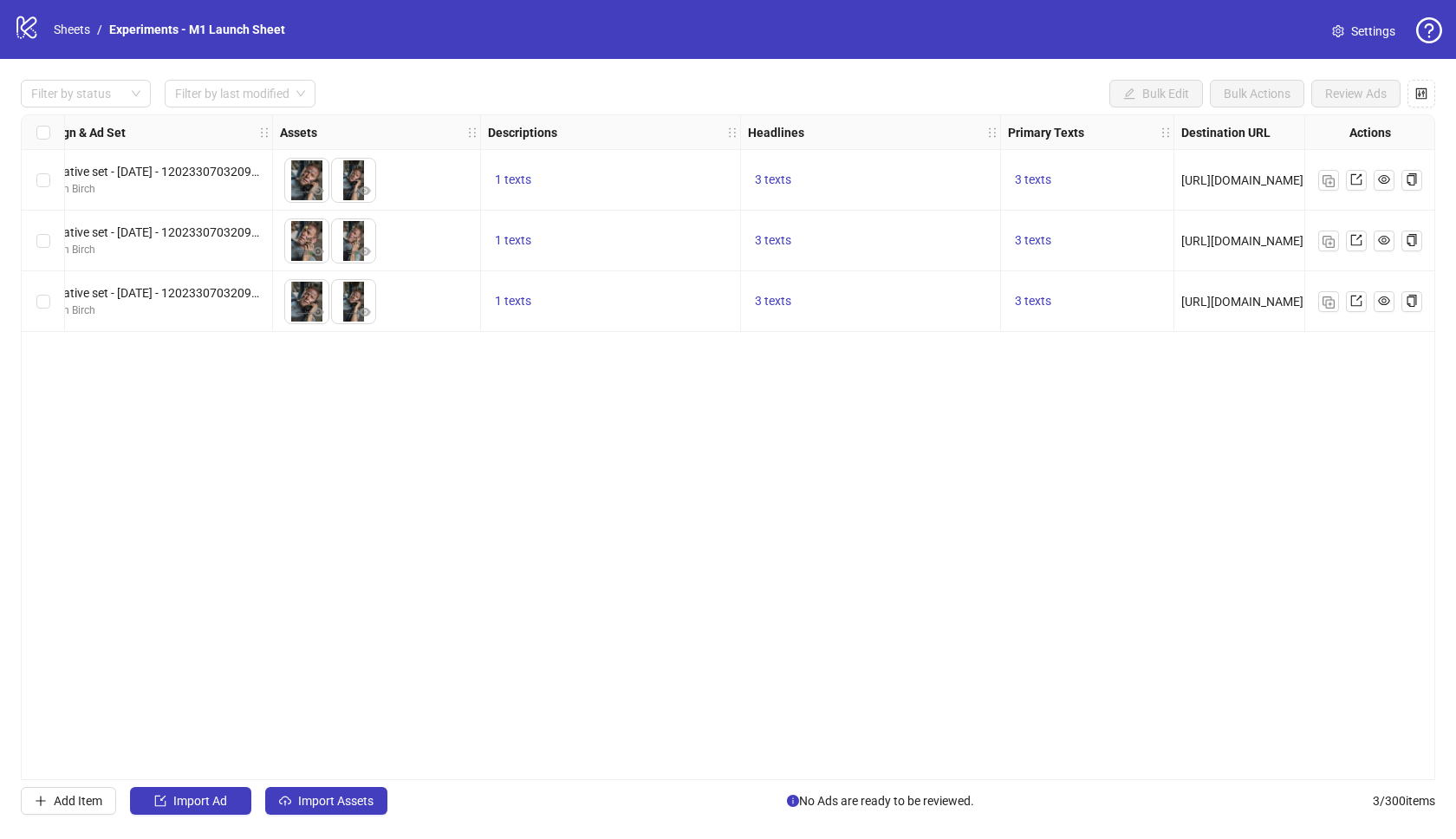
scroll to position [0, 416]
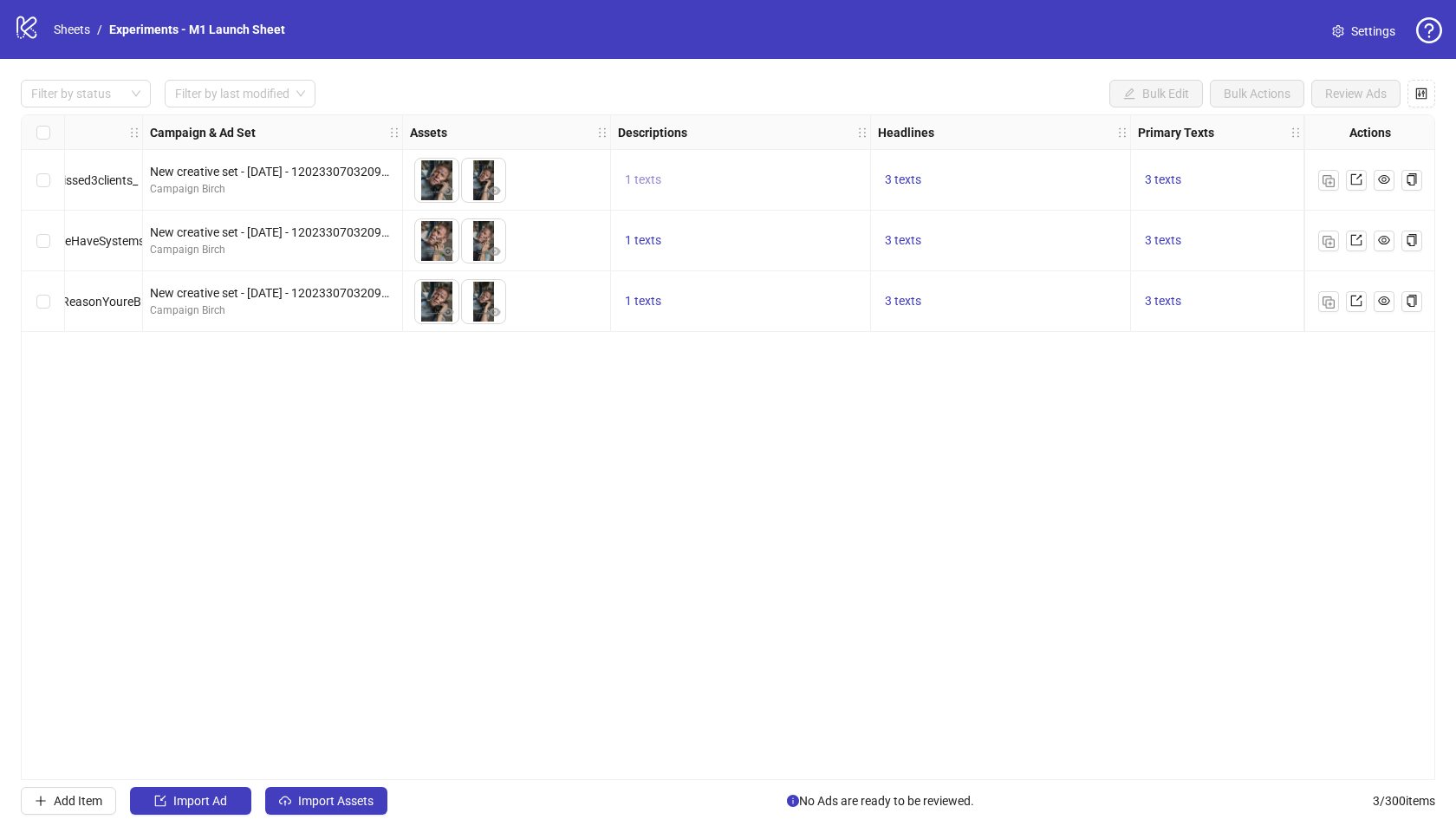
click at [666, 182] on button "1 texts" at bounding box center [643, 180] width 50 height 20
click at [832, 192] on div "1 of 1" at bounding box center [819, 198] width 217 height 19
click at [809, 337] on div "Ad Format Ad Name Campaign & Ad Set Assets Descriptions Headlines Primary Texts…" at bounding box center [727, 447] width 1414 height 666
click at [943, 303] on div "3 texts" at bounding box center [1001, 301] width 245 height 20
click at [907, 304] on span "3 texts" at bounding box center [902, 300] width 36 height 14
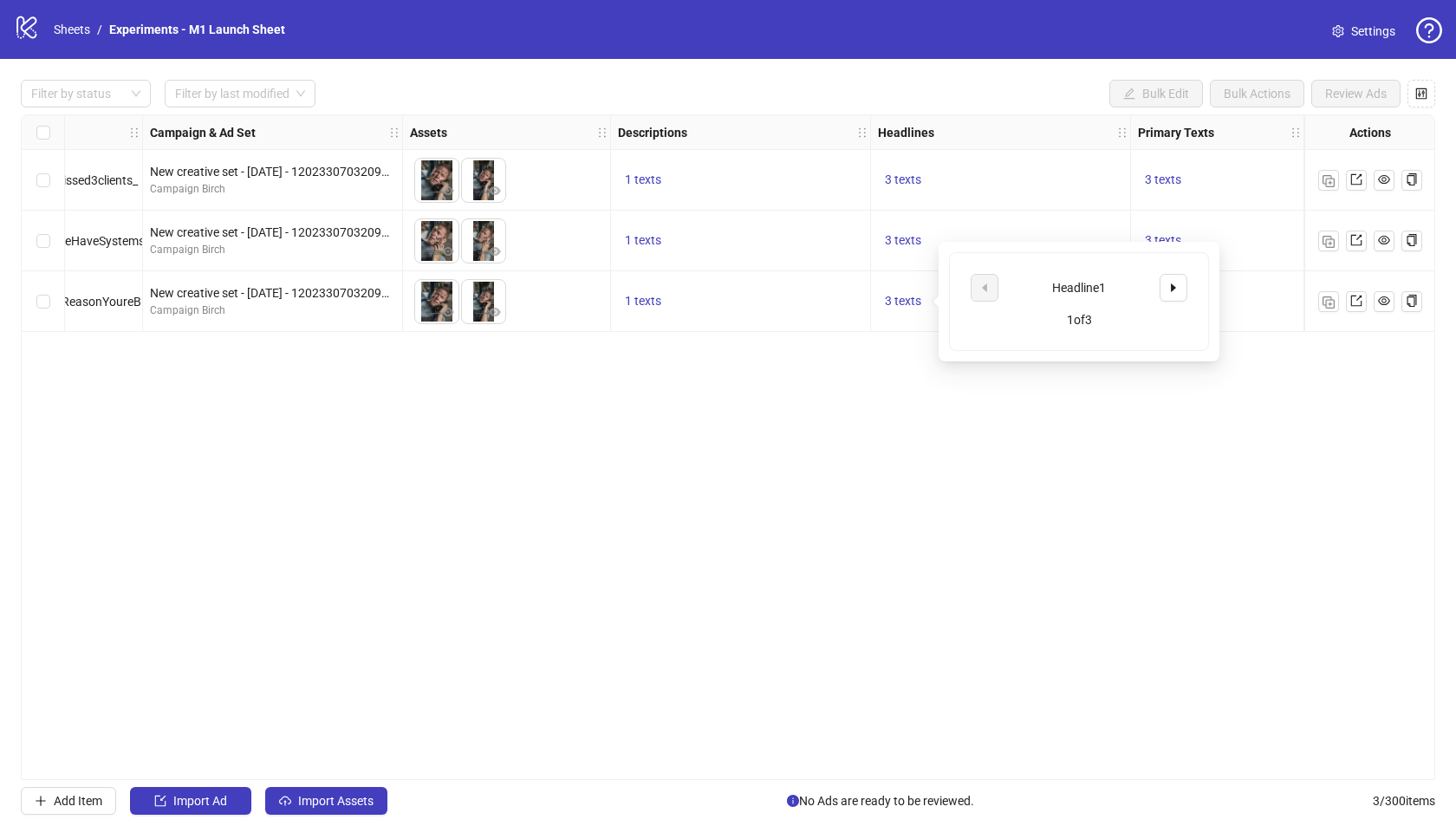
click at [992, 206] on div "3 texts" at bounding box center [1001, 180] width 260 height 60
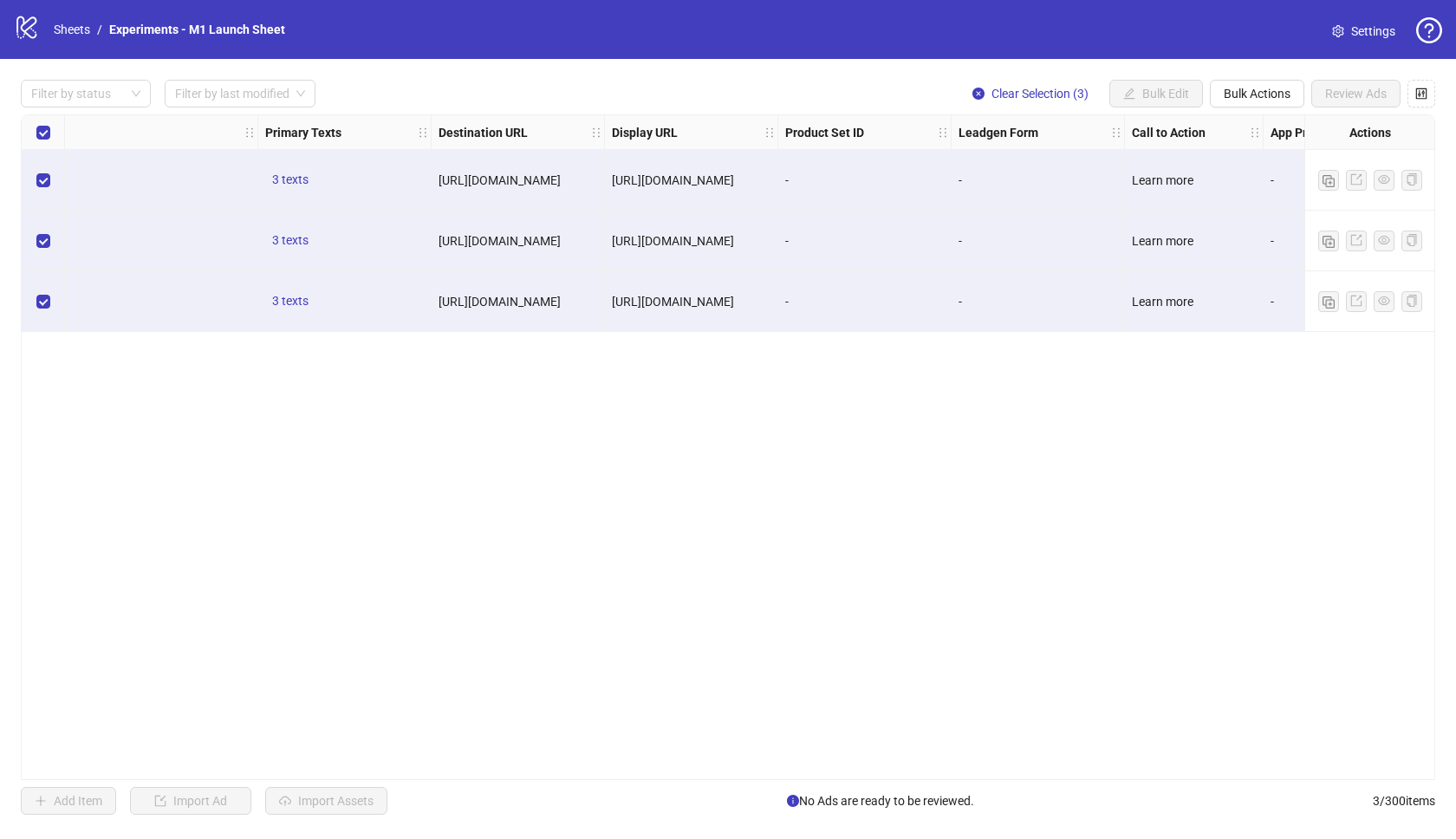
scroll to position [0, 1421]
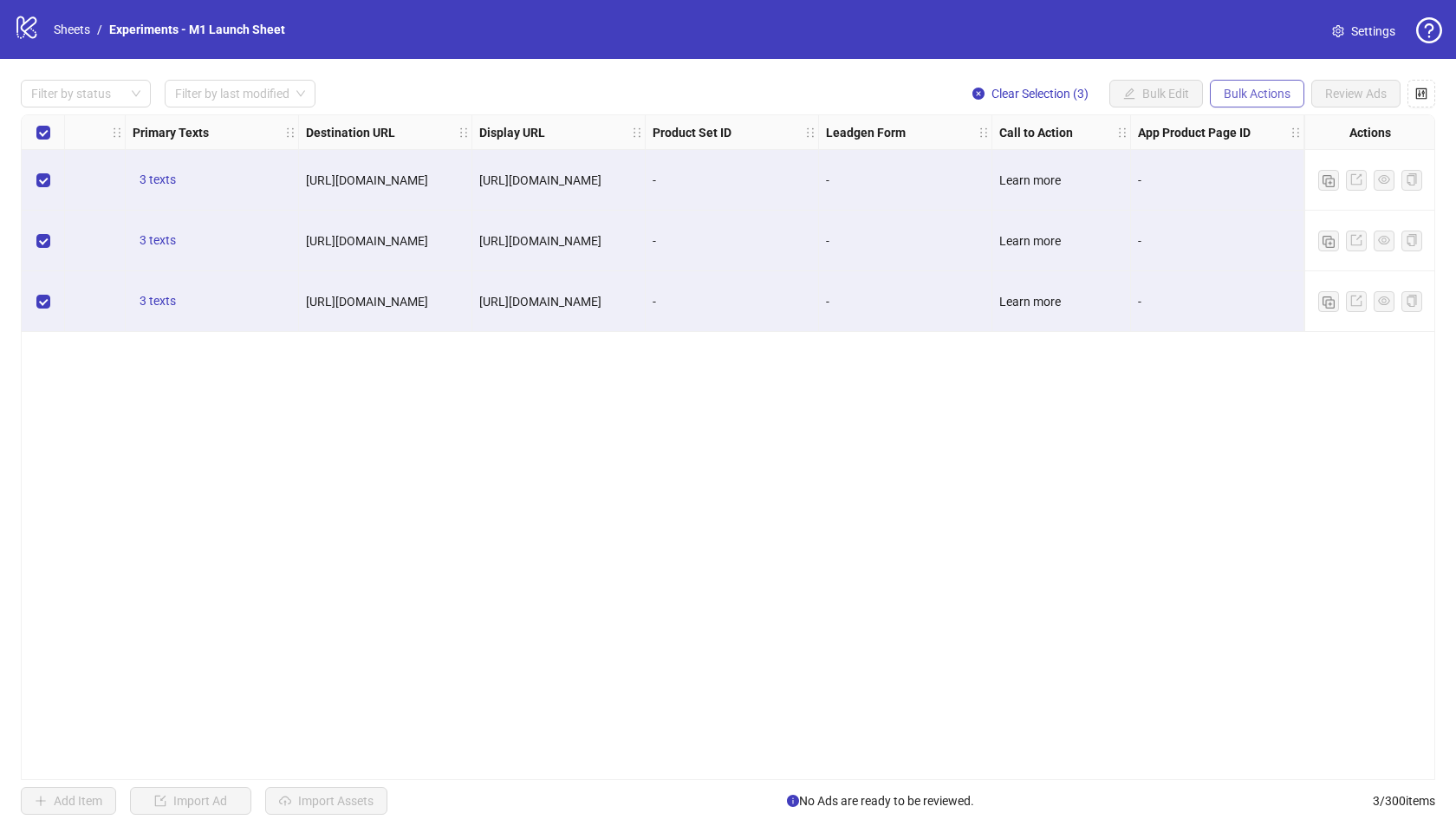
click at [1262, 93] on span "Bulk Actions" at bounding box center [1257, 93] width 67 height 14
click at [1245, 149] on span "Duplicate" at bounding box center [1282, 156] width 119 height 19
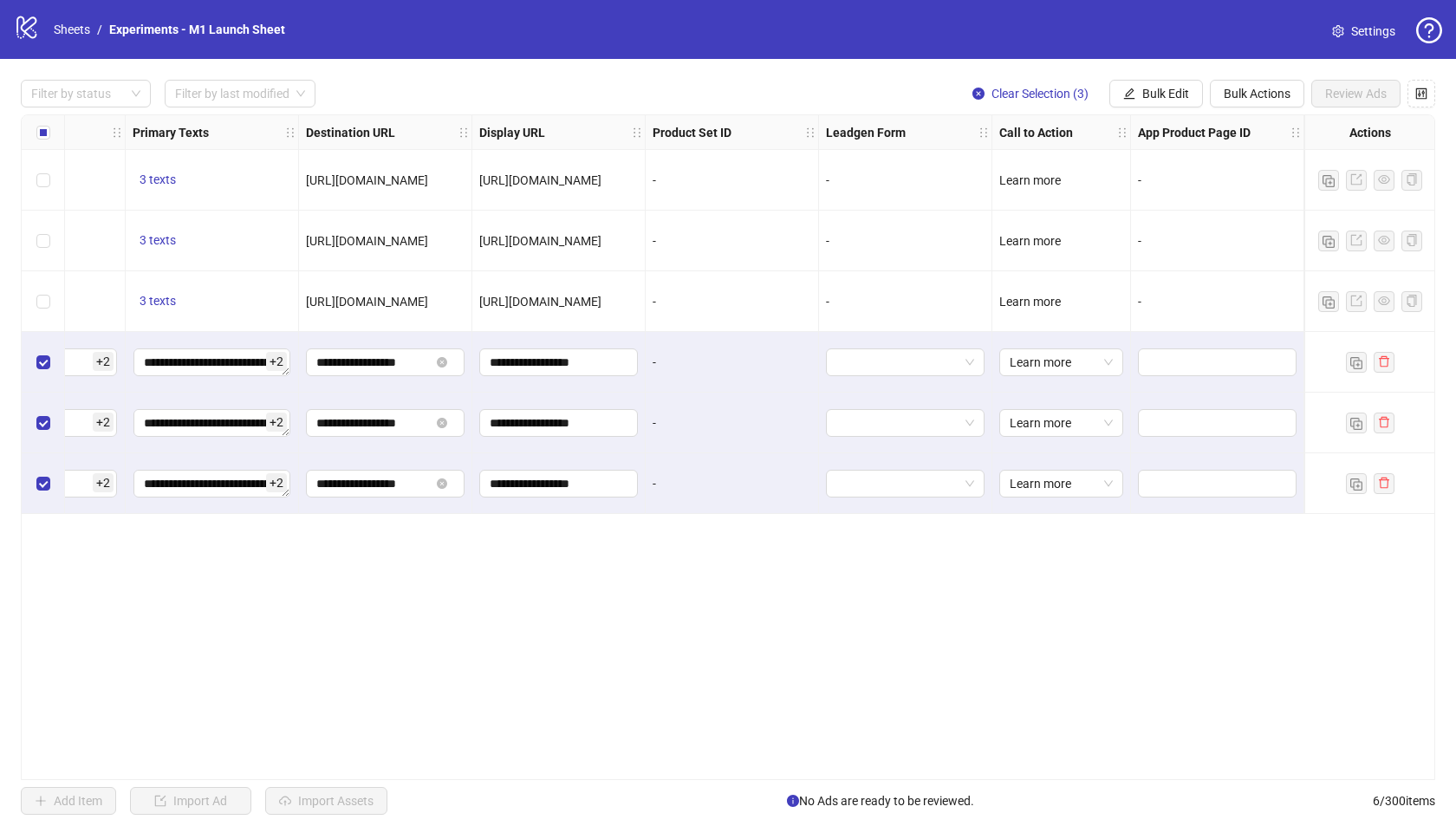
click at [743, 544] on div "**********" at bounding box center [727, 447] width 1414 height 666
click at [33, 366] on div "Select row 4" at bounding box center [43, 362] width 44 height 60
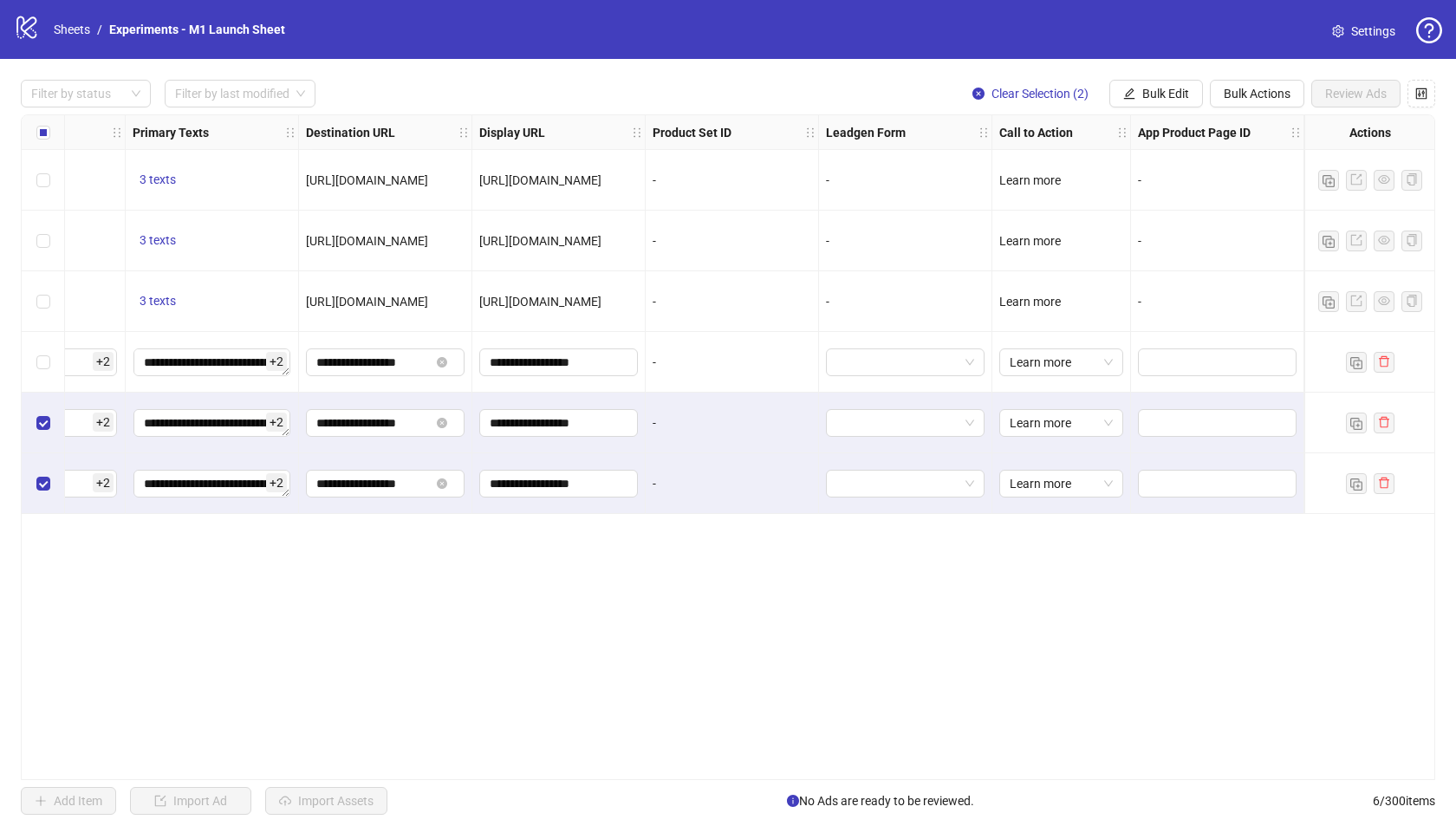
click at [39, 406] on div "Select row 5" at bounding box center [43, 422] width 44 height 60
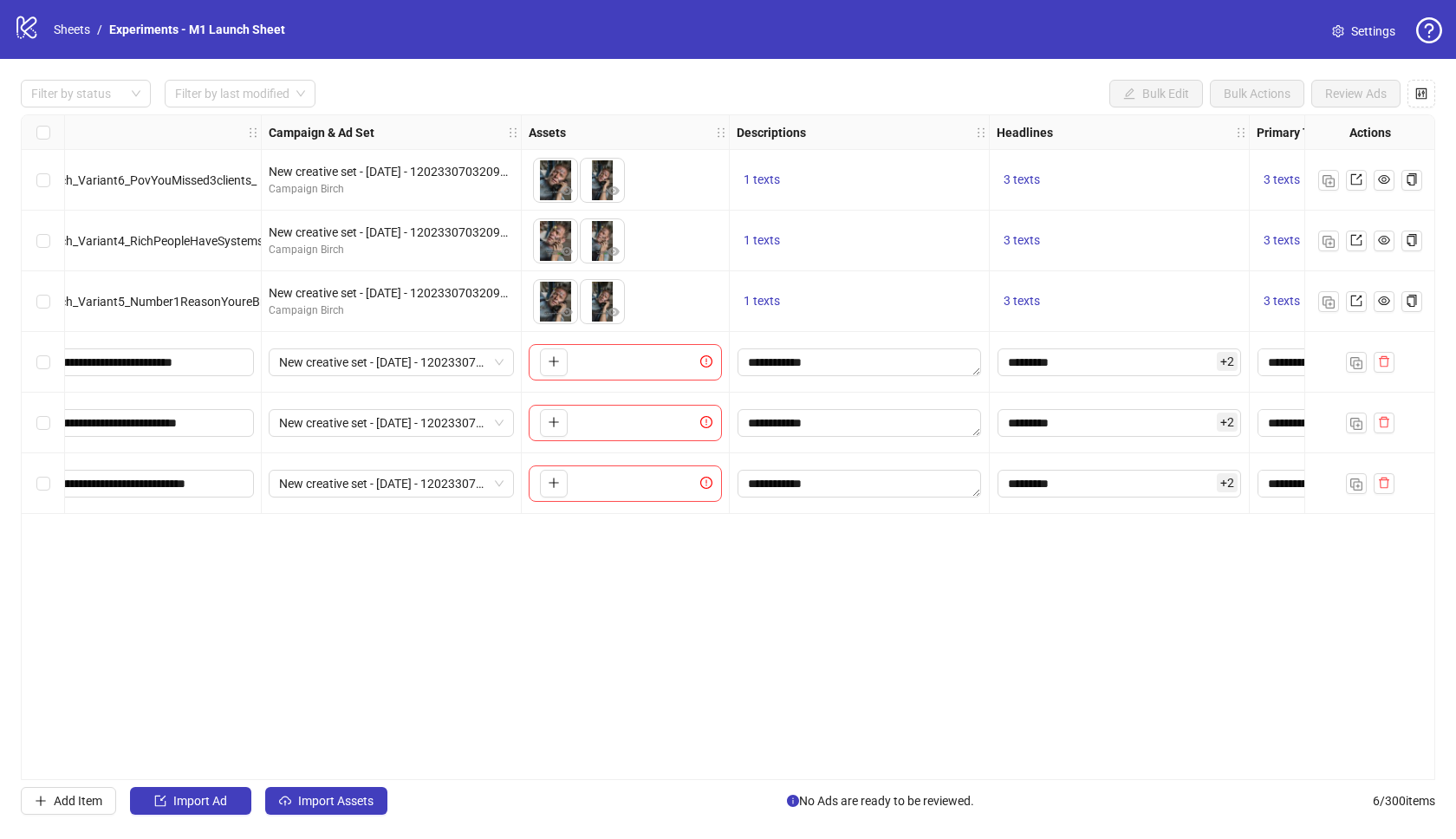
scroll to position [0, 293]
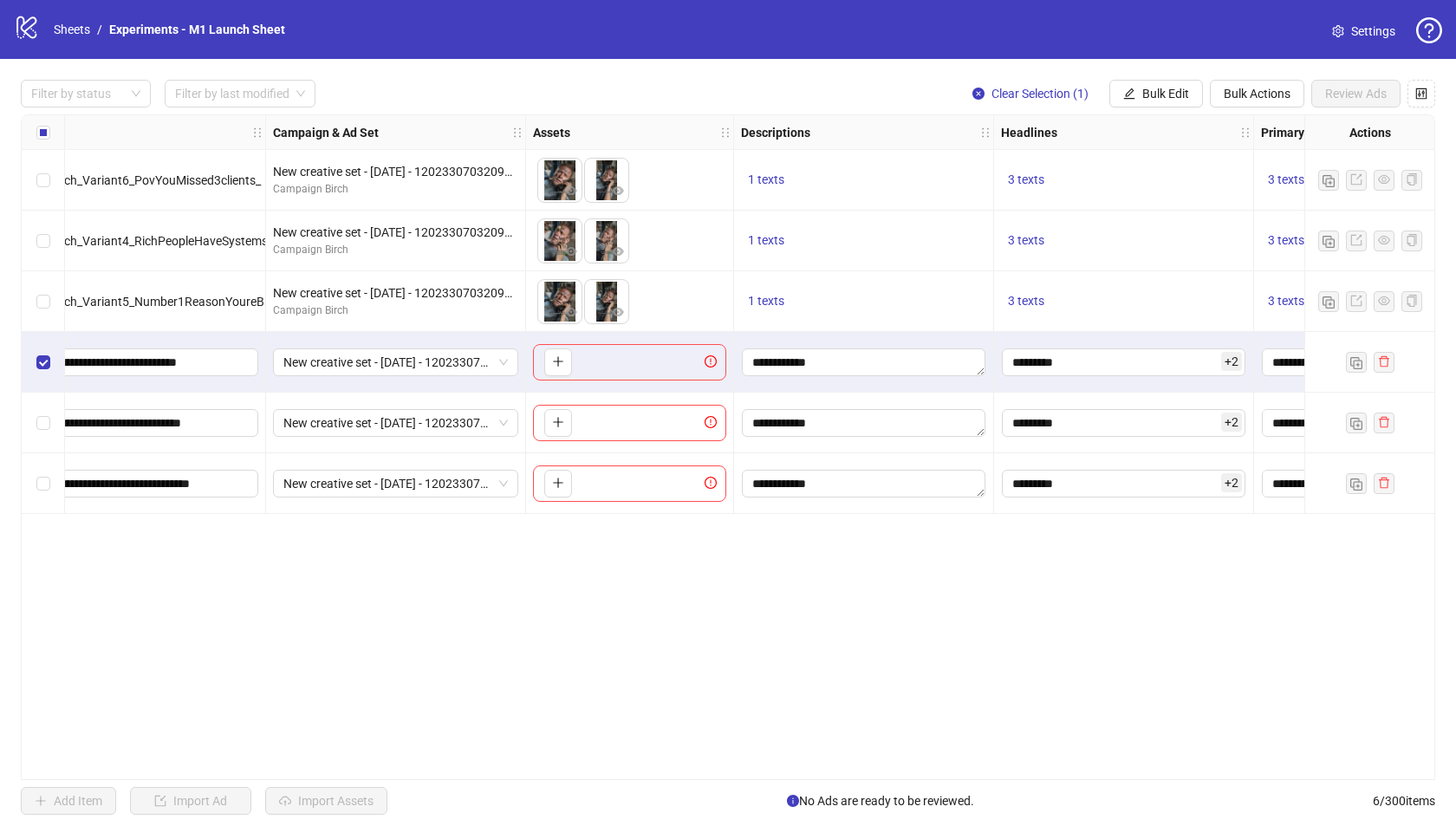
click at [44, 411] on div "Select row 5" at bounding box center [43, 422] width 44 height 60
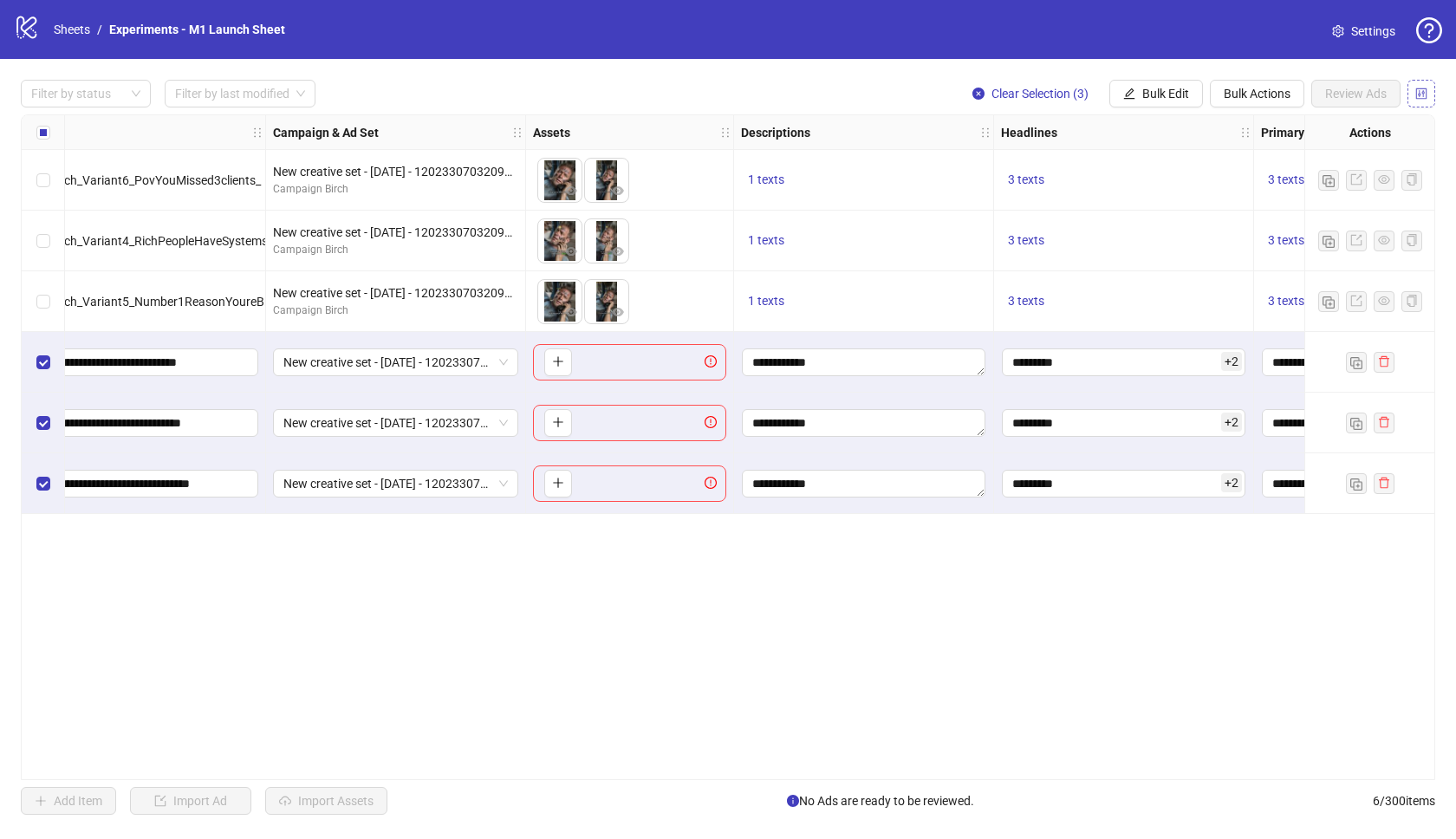
click at [1424, 95] on icon "control" at bounding box center [1421, 93] width 12 height 12
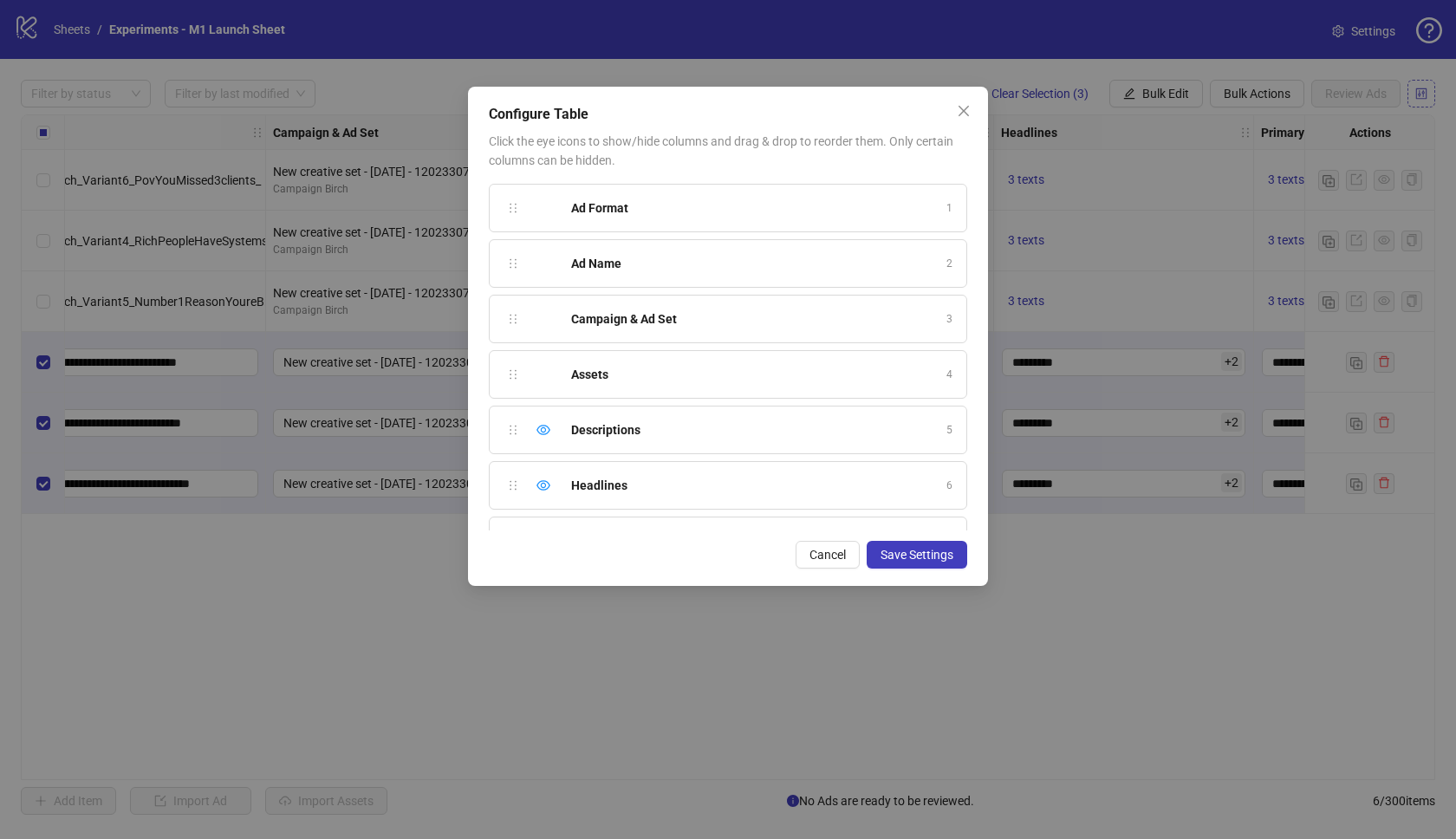
click at [1424, 95] on div "Configure Table Click the eye icons to show/hide columns and drag & drop to reo…" at bounding box center [728, 419] width 1456 height 839
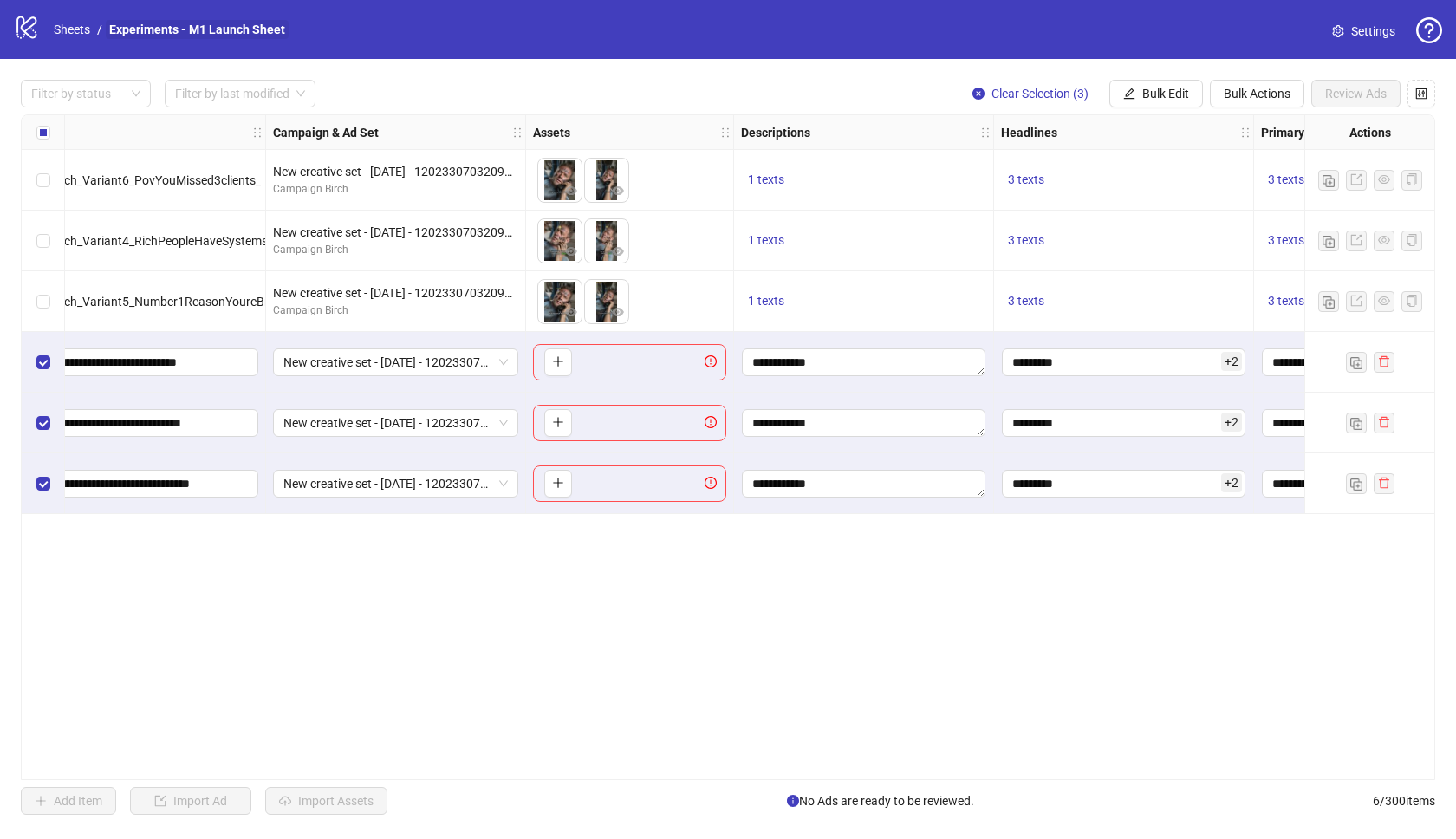
click at [165, 32] on link "Experiments - M1 Launch Sheet" at bounding box center [197, 29] width 183 height 19
click at [83, 24] on link "Sheets" at bounding box center [71, 29] width 44 height 19
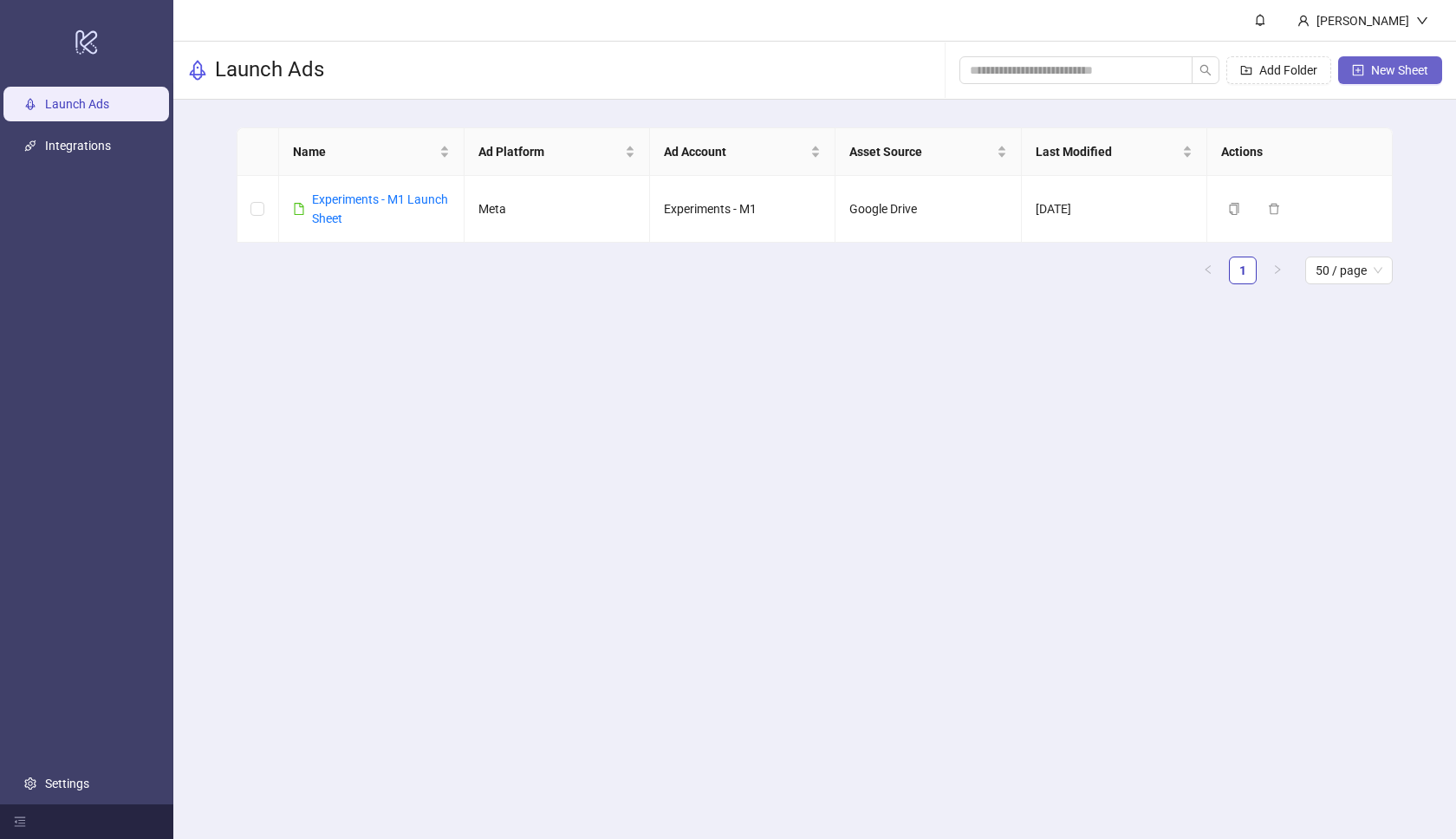
click at [1386, 72] on span "New Sheet" at bounding box center [1399, 70] width 57 height 14
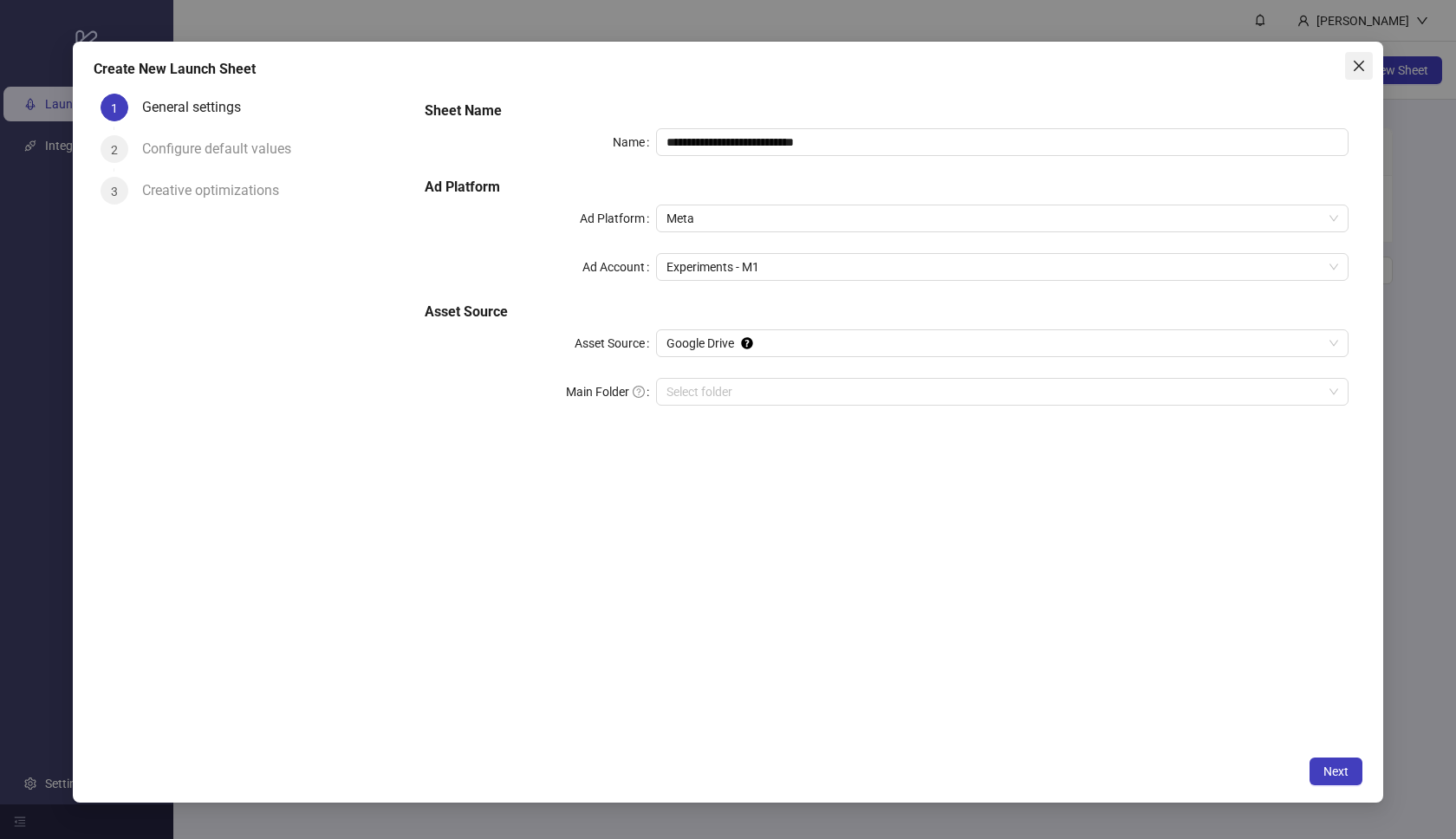
click at [1360, 69] on icon "close" at bounding box center [1359, 66] width 14 height 14
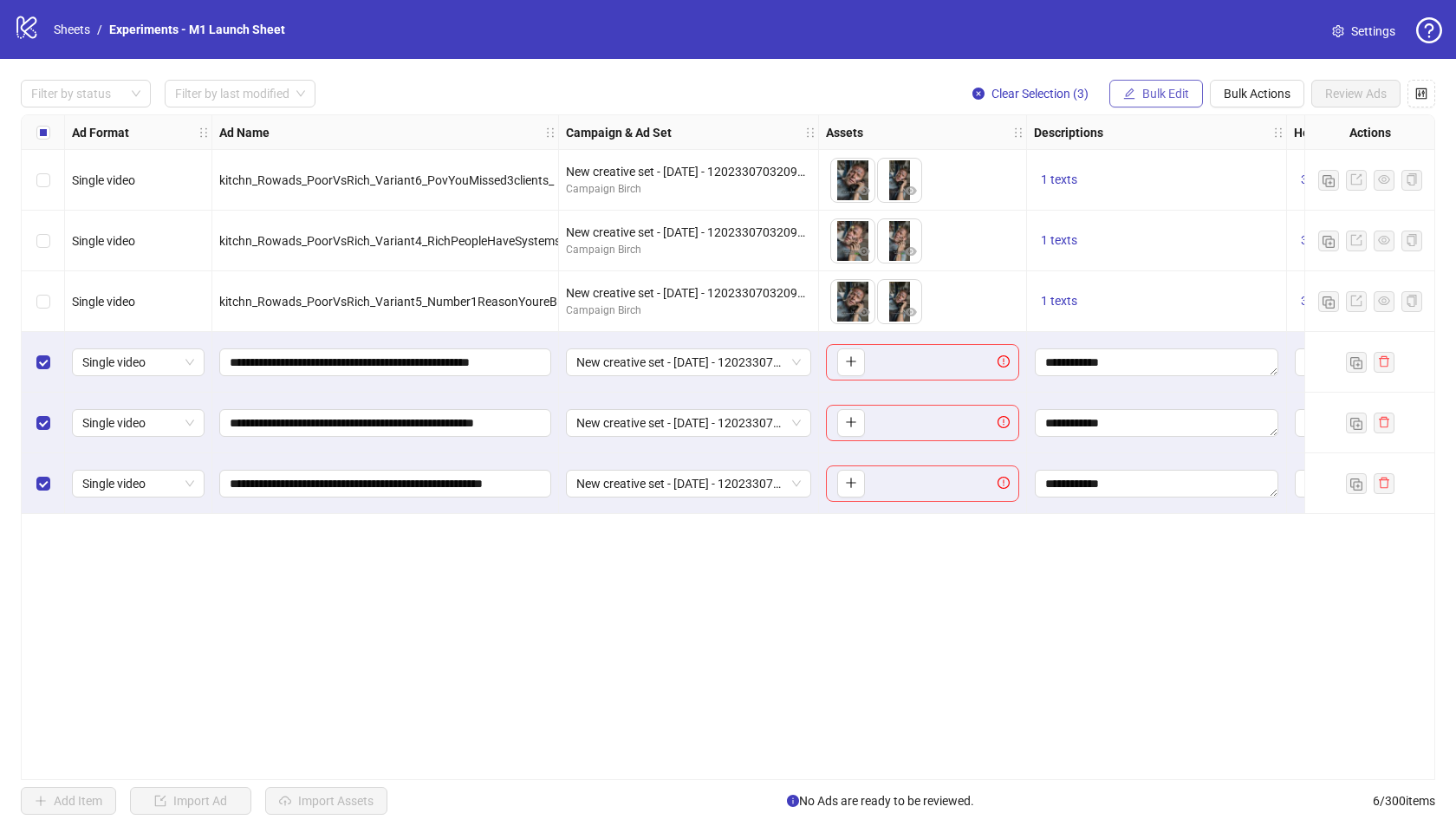
click at [1171, 95] on span "Bulk Edit" at bounding box center [1166, 93] width 46 height 14
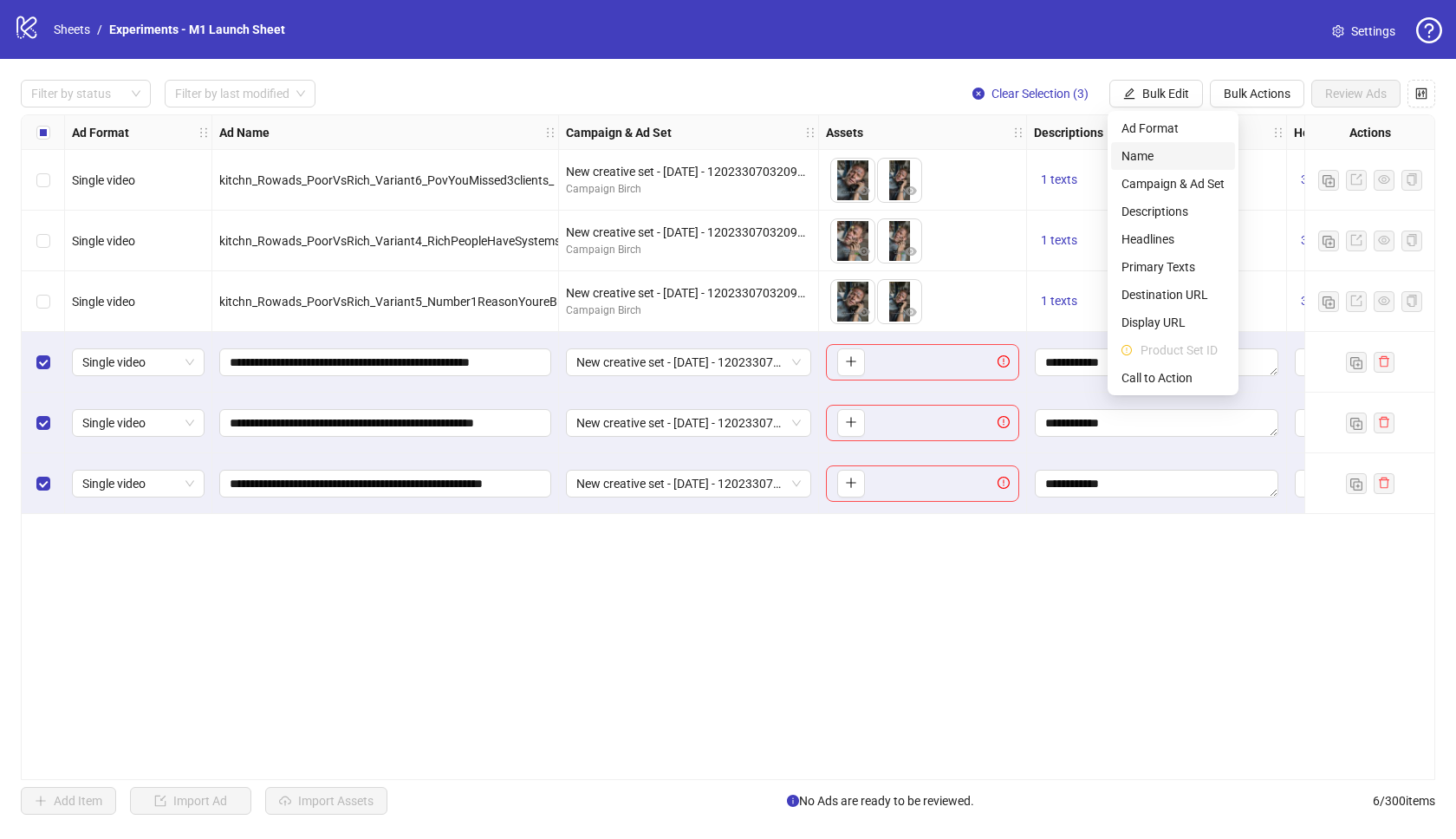
click at [1177, 159] on span "Name" at bounding box center [1172, 156] width 103 height 19
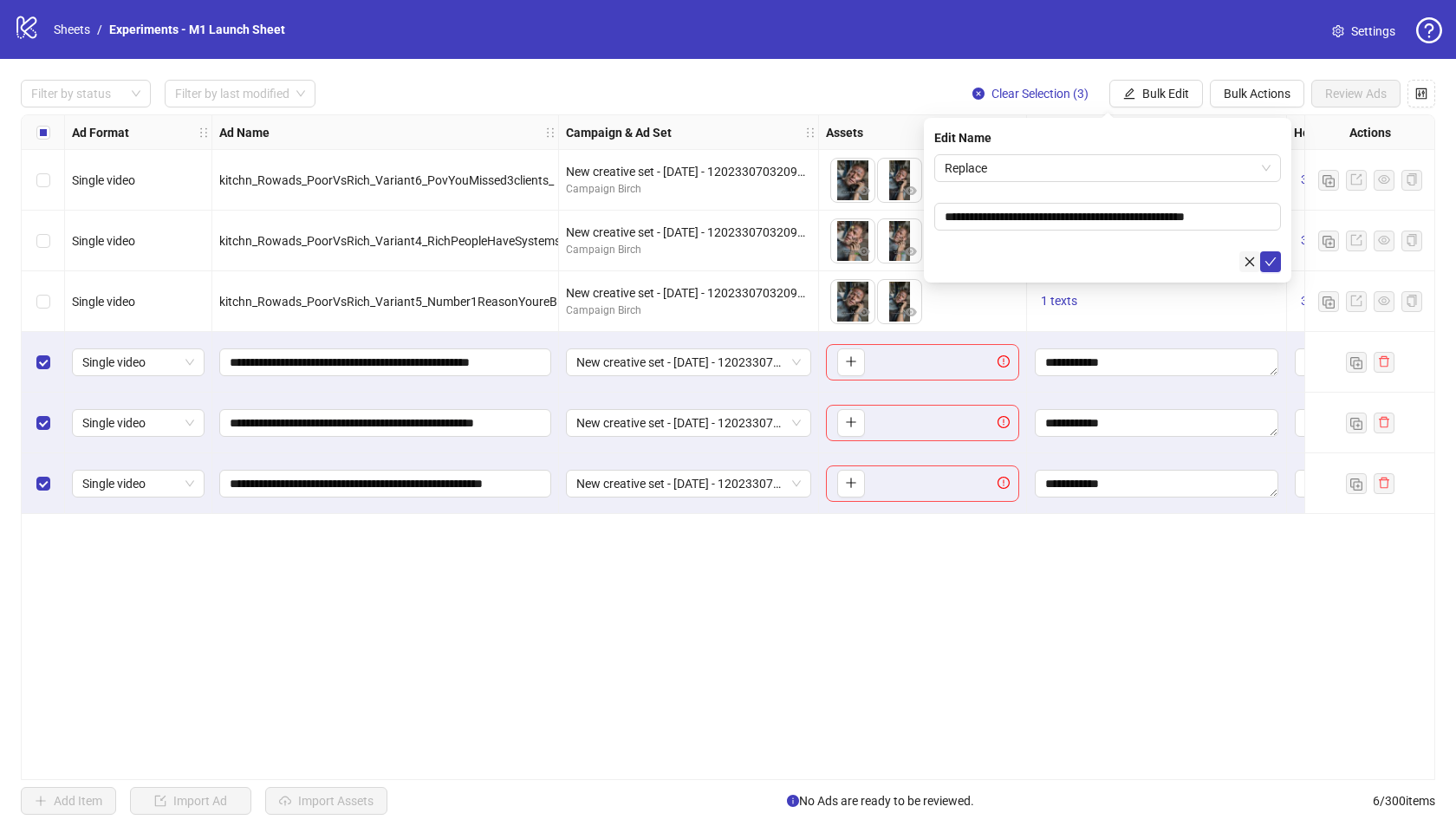
click at [1249, 261] on icon "close" at bounding box center [1250, 261] width 9 height 9
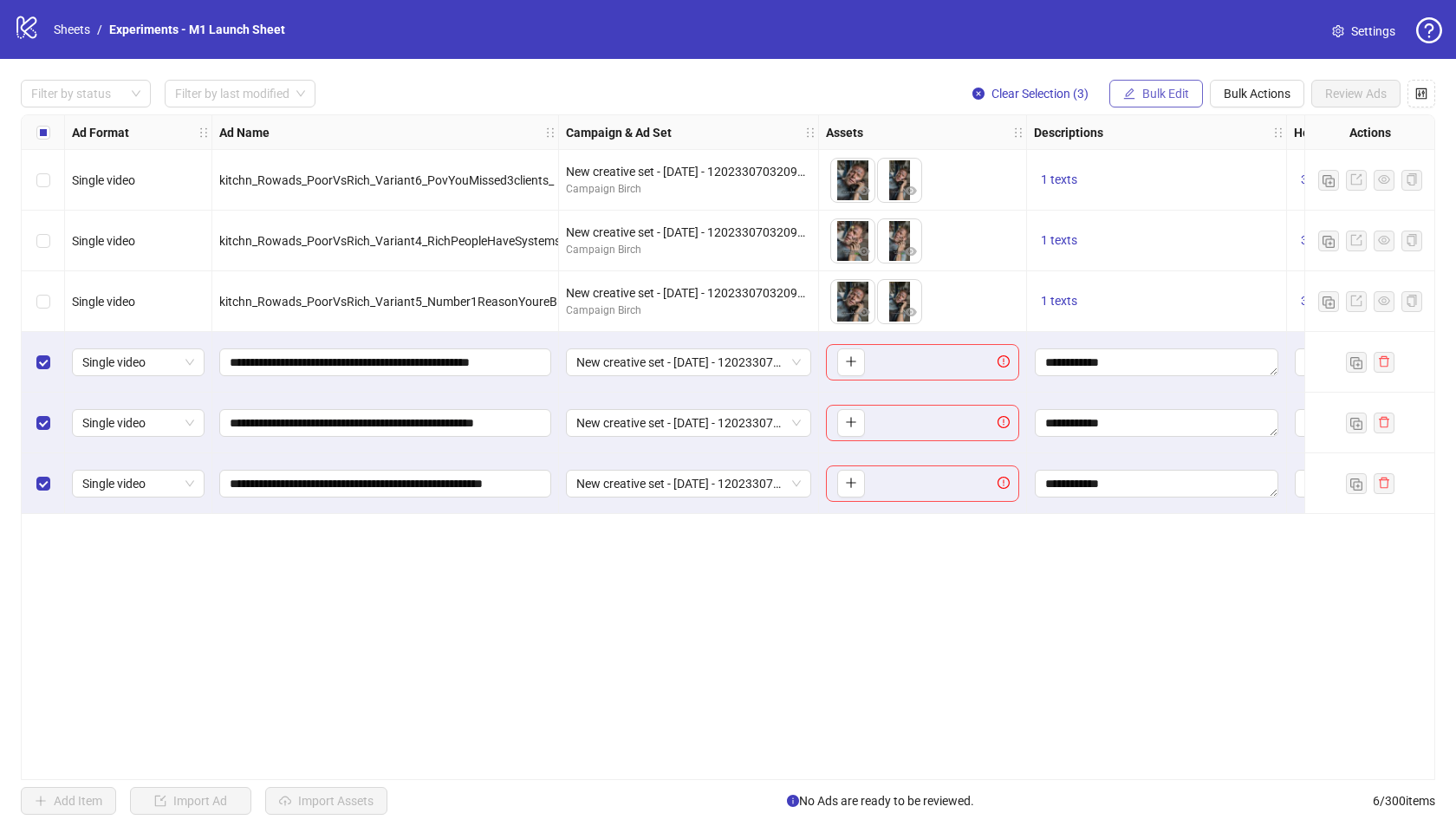
click at [1162, 99] on span "Bulk Edit" at bounding box center [1166, 93] width 46 height 14
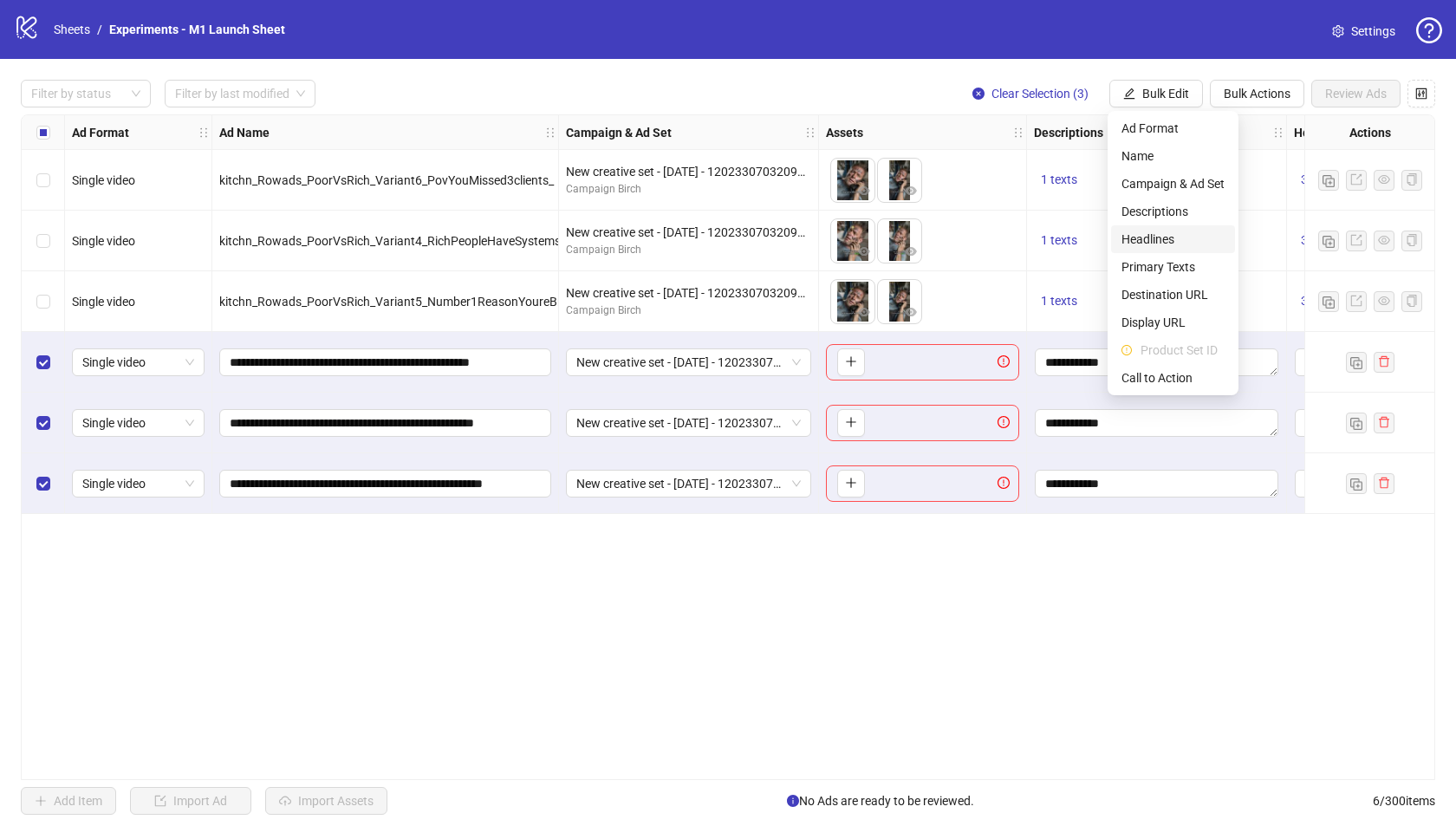
click at [1163, 245] on span "Headlines" at bounding box center [1172, 239] width 103 height 19
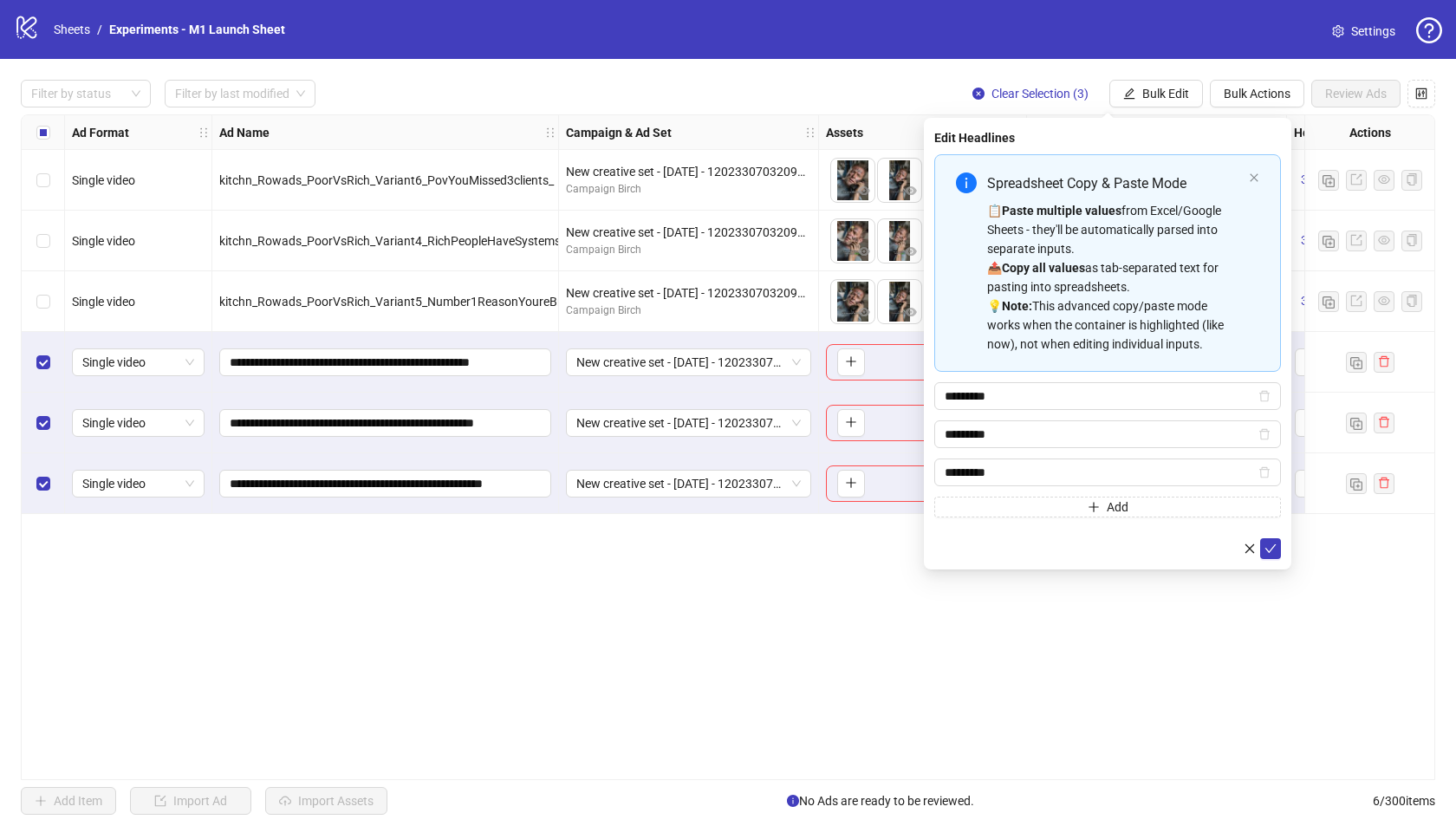
click at [1074, 519] on form "Spreadsheet Copy & Paste Mode 📋 Paste multiple values from Excel/Google Sheets …" at bounding box center [1107, 356] width 347 height 404
click at [1041, 510] on button "Add" at bounding box center [1107, 506] width 347 height 20
click at [1247, 586] on icon "close" at bounding box center [1249, 586] width 12 height 12
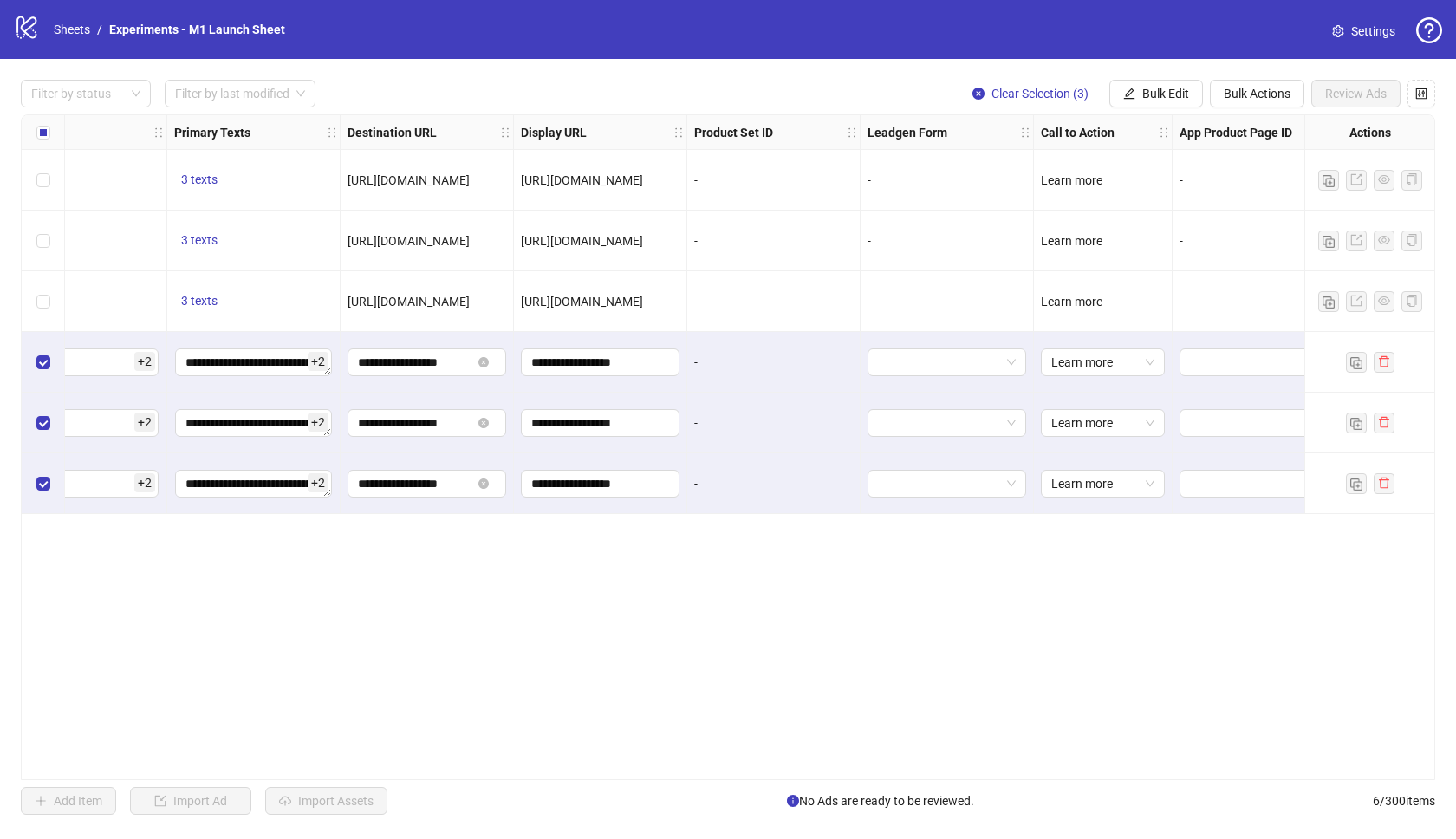
scroll to position [0, 1421]
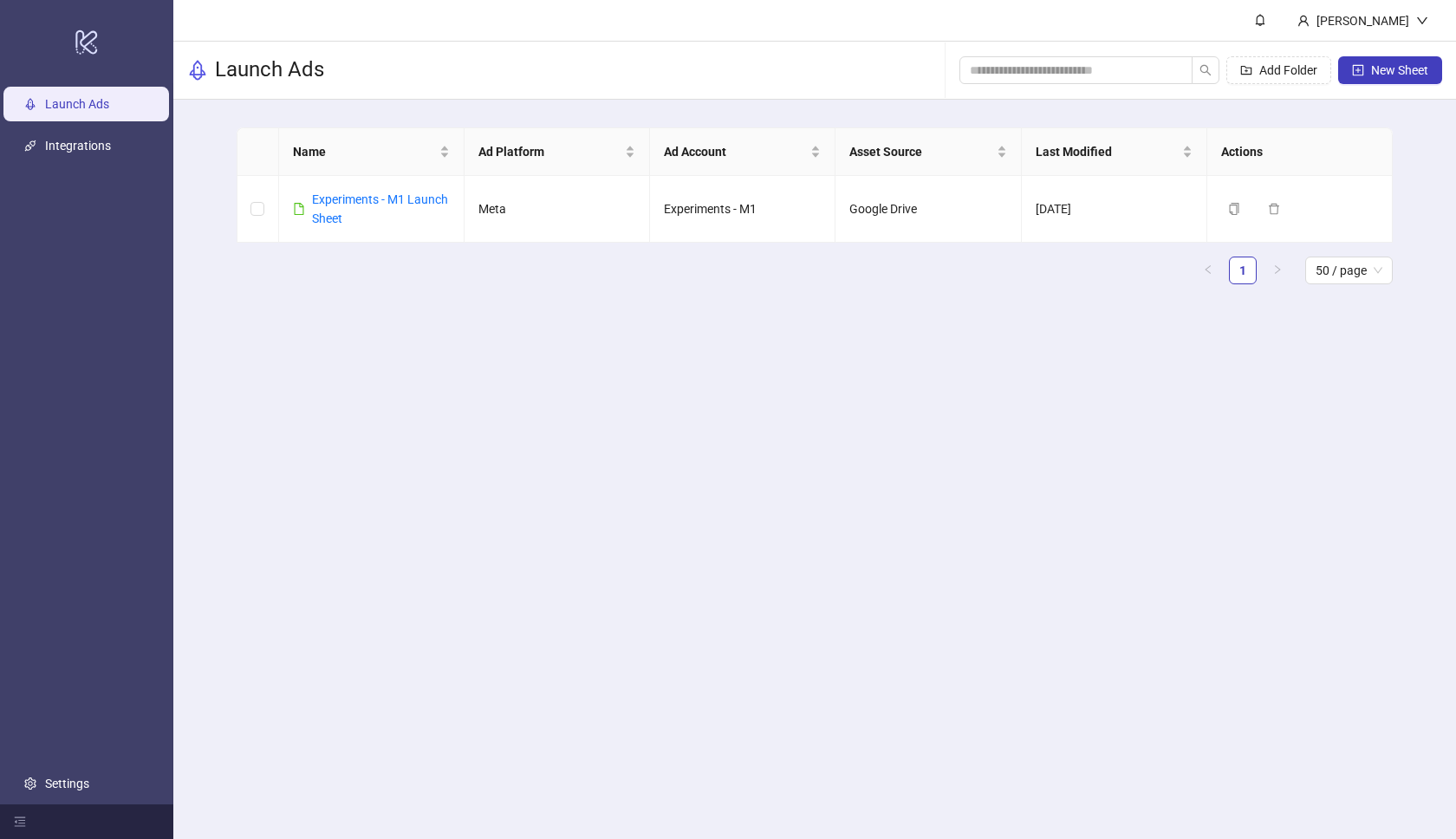
click at [99, 102] on link "Launch Ads" at bounding box center [77, 104] width 64 height 14
click at [616, 110] on main "Name Ad Platform Ad Account Asset Source Last Modified Actions Experiments - M1…" at bounding box center [814, 212] width 1183 height 226
